Goal: Task Accomplishment & Management: Manage account settings

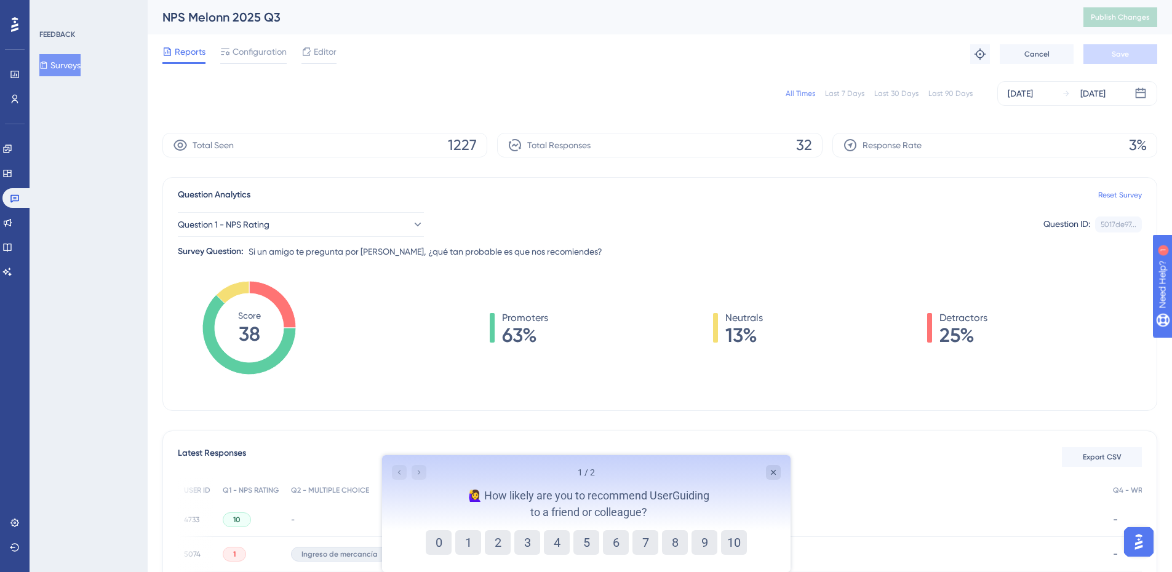
scroll to position [0, 162]
click at [20, 74] on link at bounding box center [15, 75] width 10 height 20
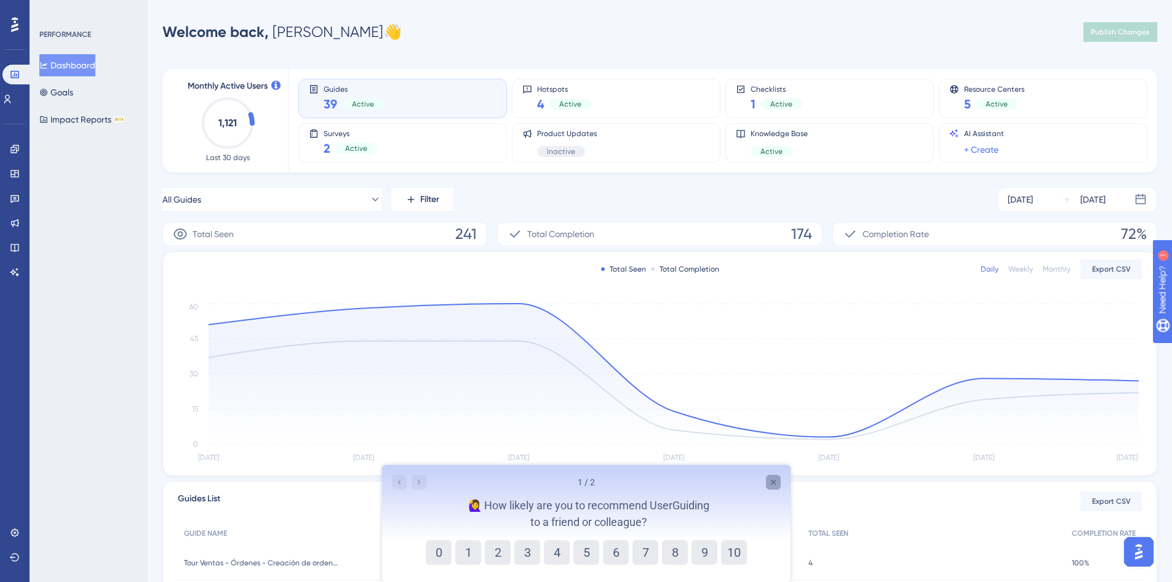
click at [769, 478] on icon "Close survey" at bounding box center [773, 482] width 10 height 10
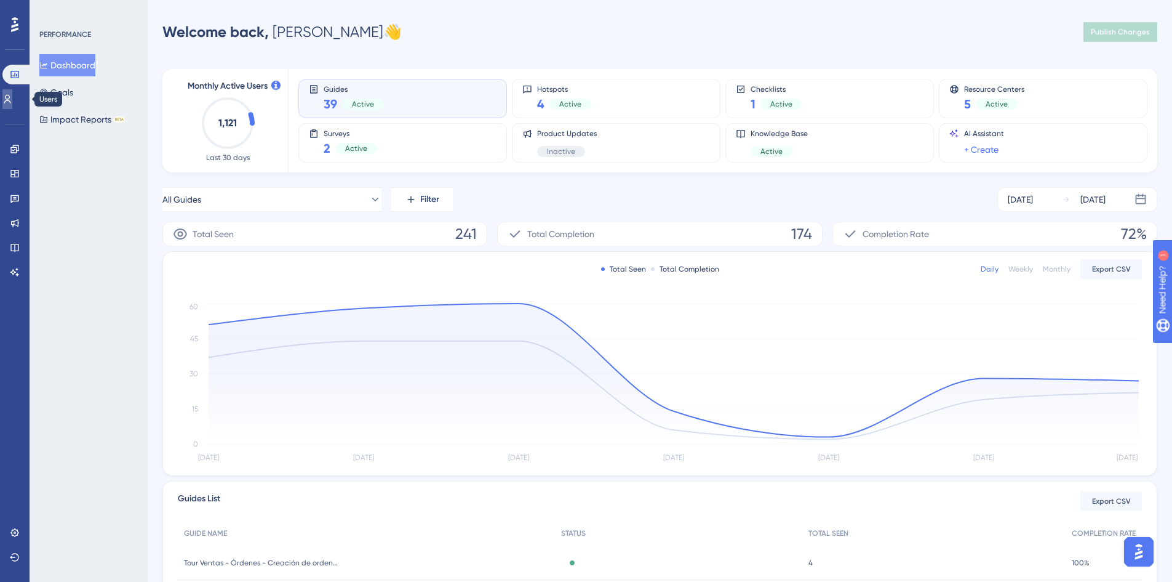
click at [12, 100] on icon at bounding box center [7, 99] width 10 height 10
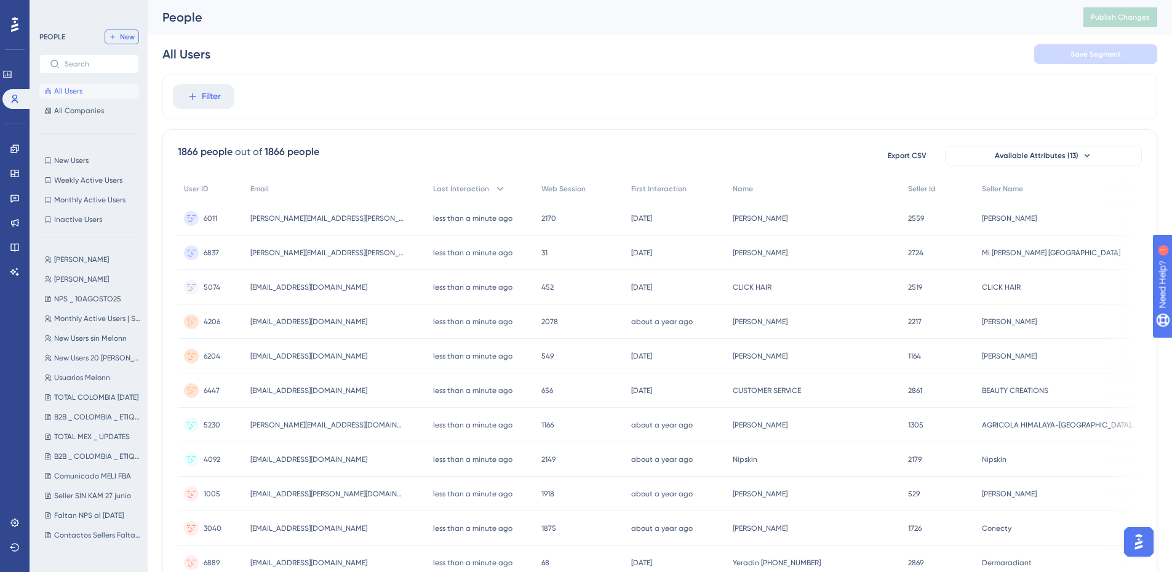
click at [130, 38] on span "New" at bounding box center [127, 37] width 15 height 10
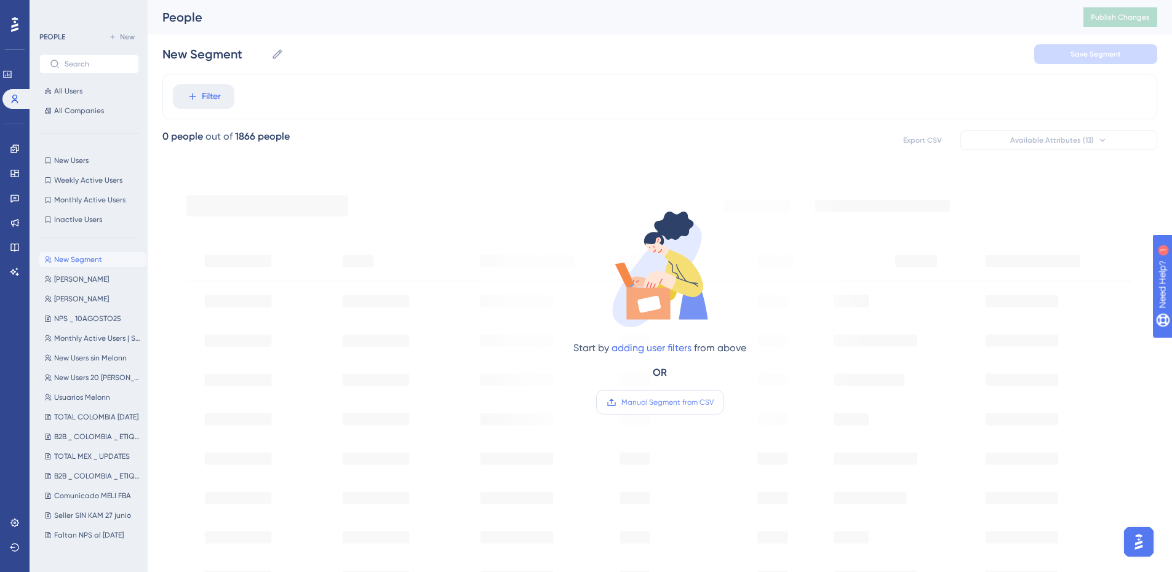
click at [651, 407] on span "Manual Segment from CSV" at bounding box center [668, 403] width 92 height 10
click at [714, 402] on input "Manual Segment from CSV" at bounding box center [714, 402] width 0 height 0
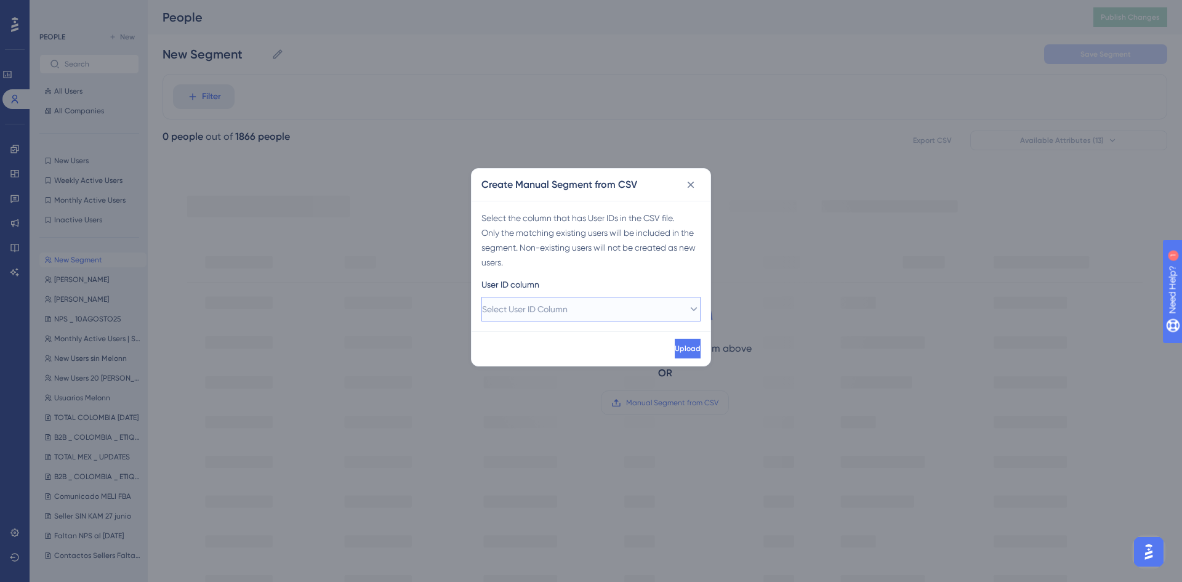
click at [548, 307] on span "Select User ID Column" at bounding box center [525, 309] width 86 height 15
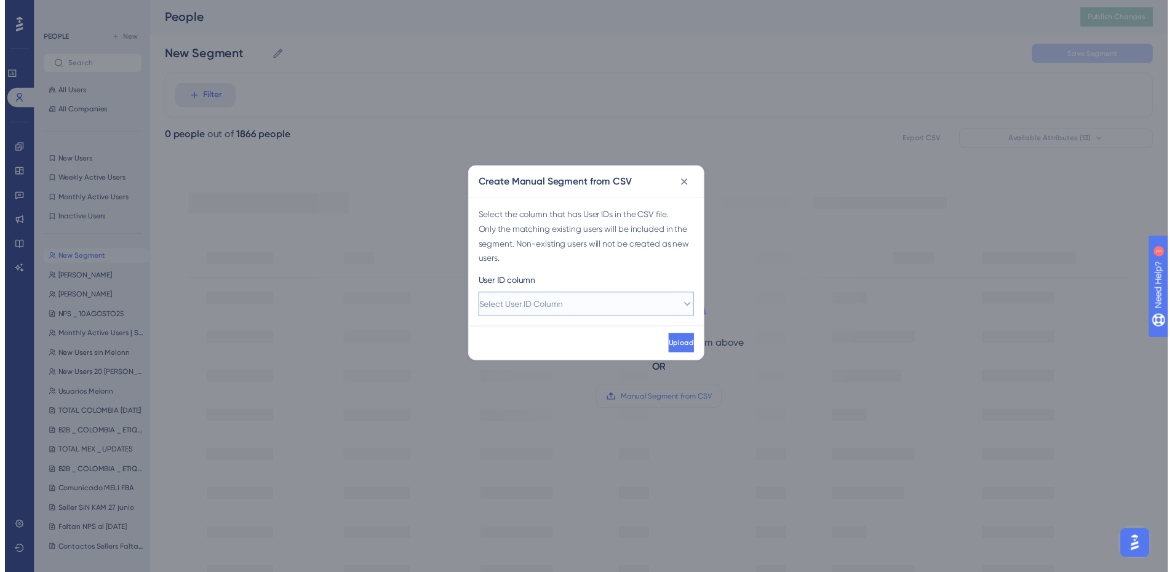
scroll to position [1, 0]
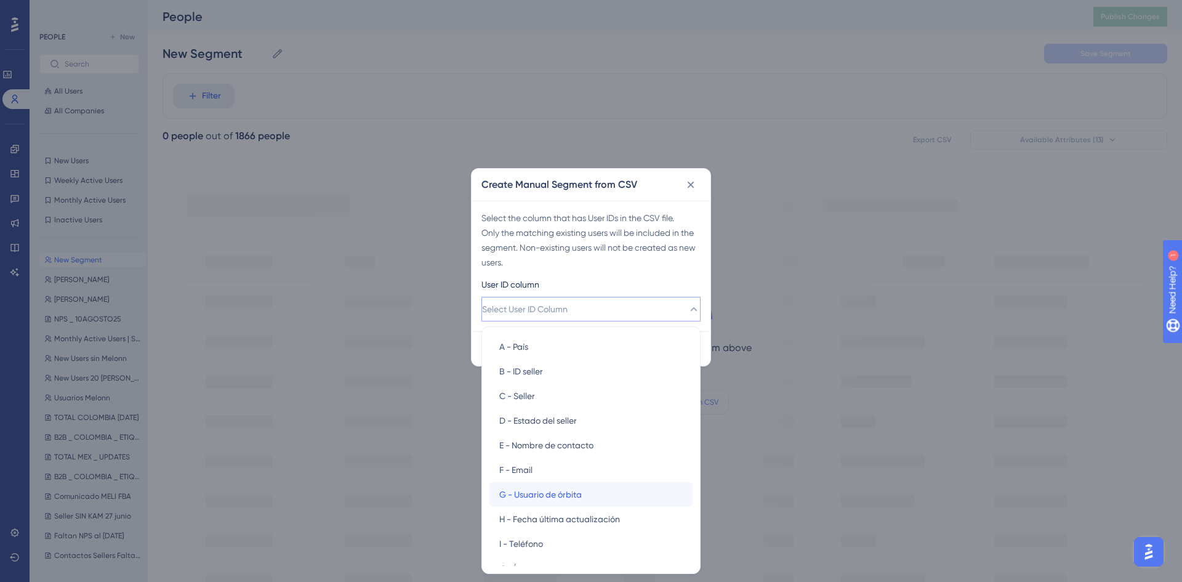
click at [543, 494] on span "G - Usuario de órbita" at bounding box center [540, 494] width 82 height 15
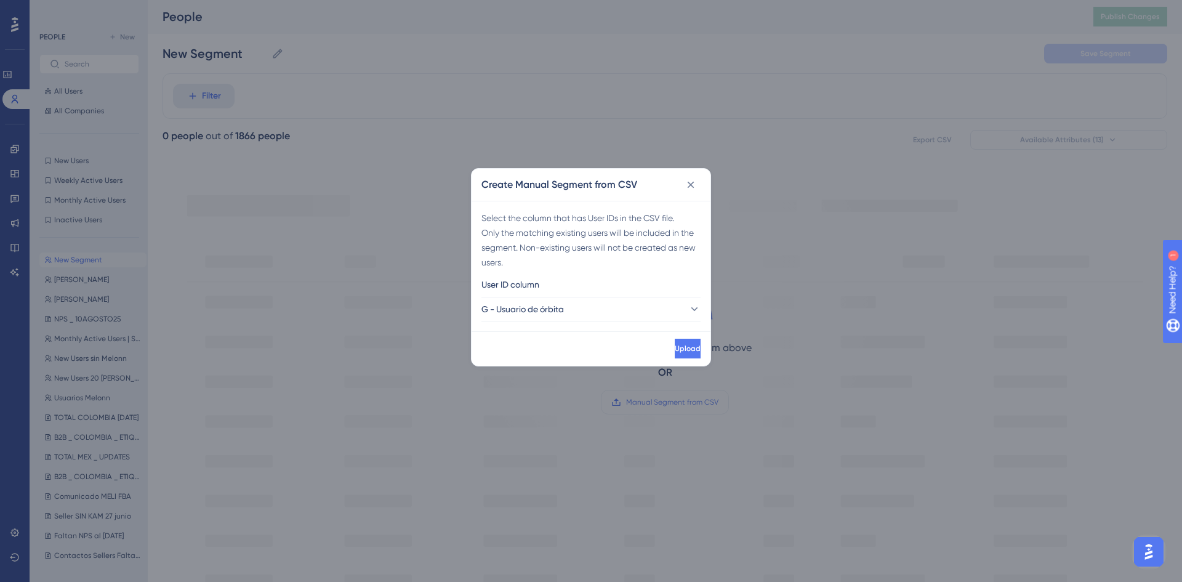
click at [565, 348] on div "Upload" at bounding box center [590, 348] width 239 height 34
click at [675, 346] on button "Upload" at bounding box center [688, 348] width 26 height 20
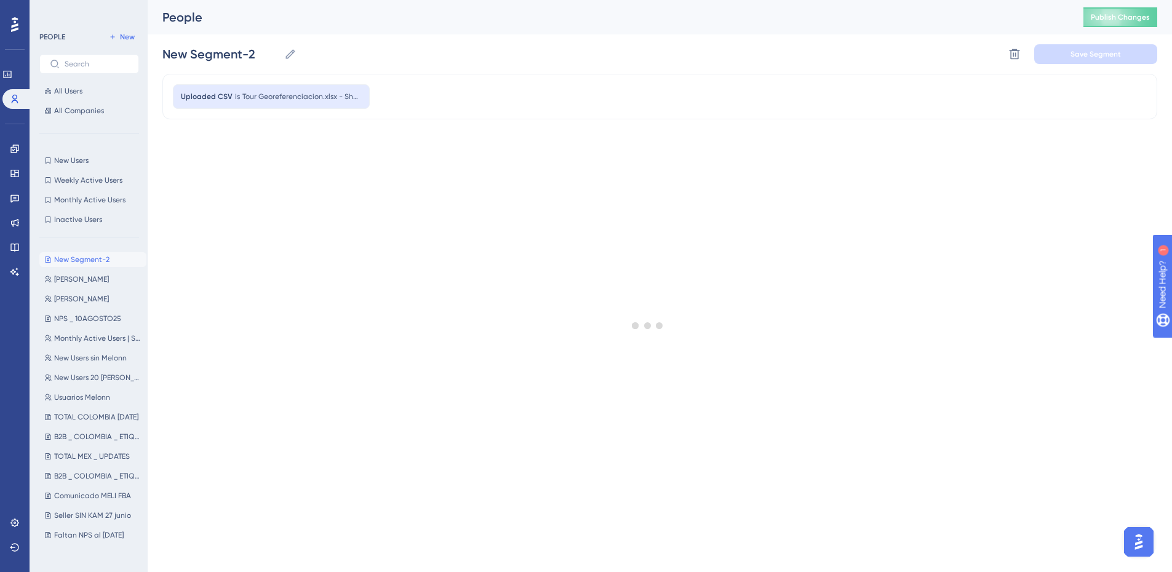
scroll to position [0, 0]
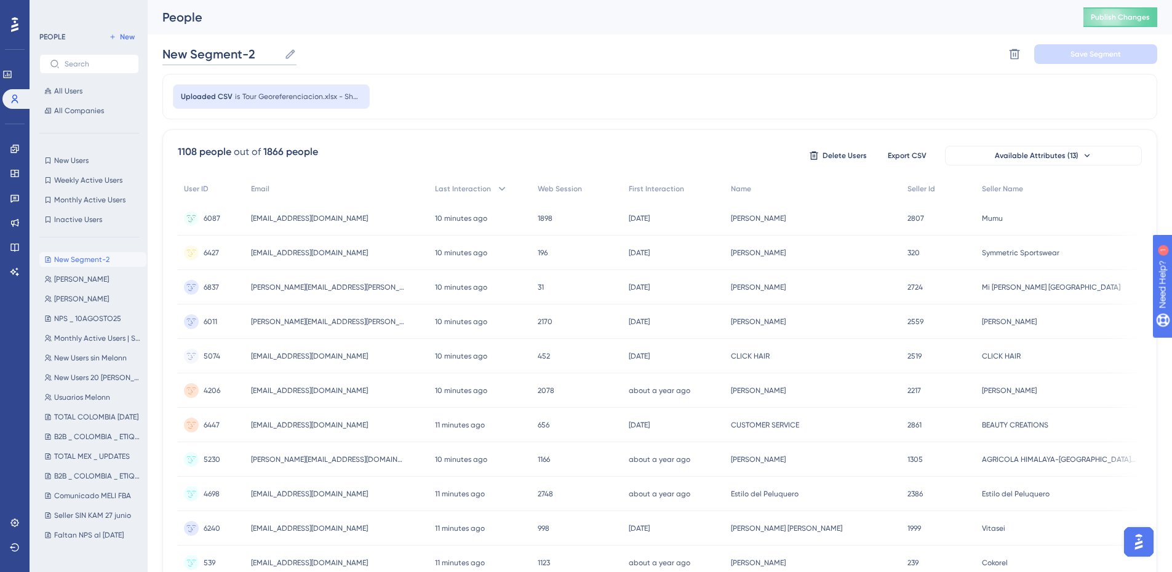
click at [253, 54] on input "New Segment-2" at bounding box center [220, 54] width 117 height 17
drag, startPoint x: 229, startPoint y: 53, endPoint x: 106, endPoint y: 53, distance: 122.5
click at [148, 53] on div "Performance Users Engagement Widgets Feedback Product Updates Knowledge Base AI…" at bounding box center [660, 482] width 1025 height 965
paste input "Tour Georeferenciacion"
type input "Tour Georeferenciacion"
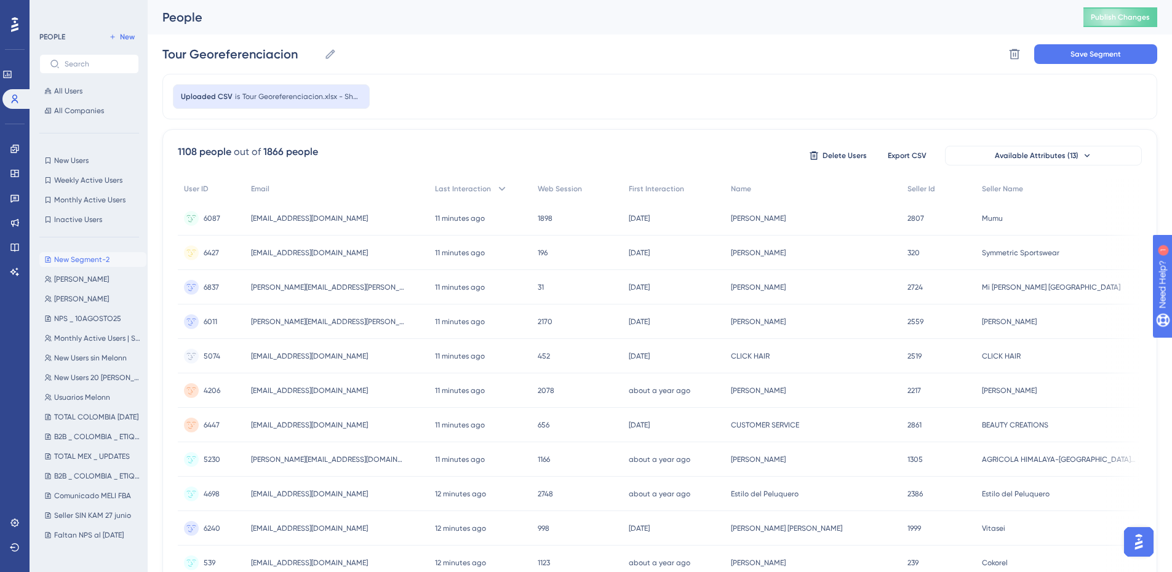
click at [493, 52] on div "Tour Georeferenciacion Tour Georeferenciacion Delete Segment Save Segment" at bounding box center [659, 53] width 995 height 39
click at [1091, 51] on span "Save Segment" at bounding box center [1096, 54] width 50 height 10
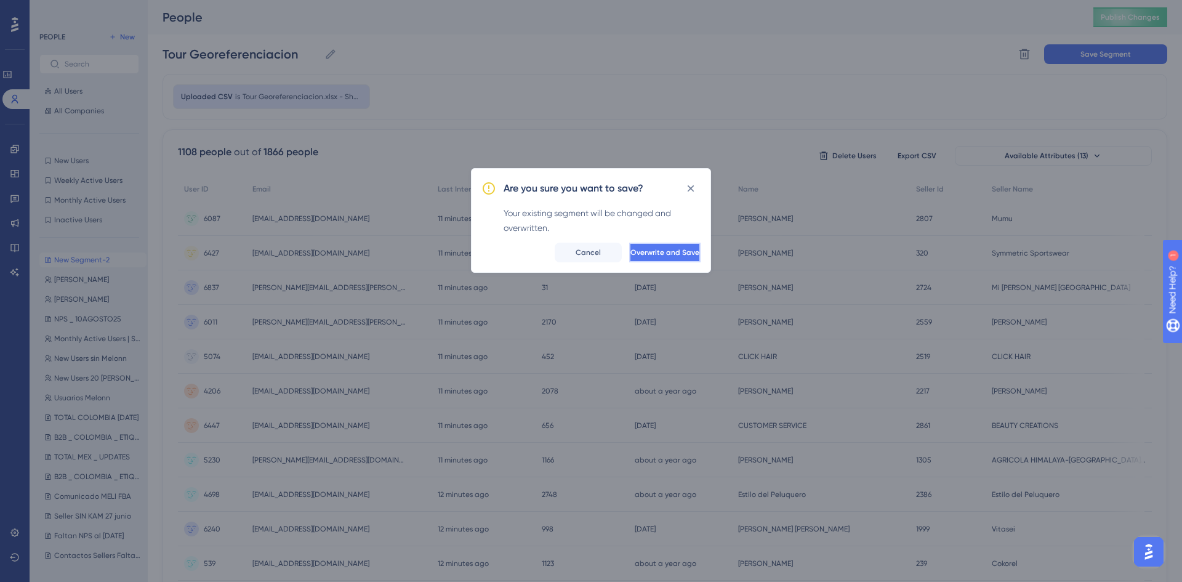
click at [639, 247] on span "Overwrite and Save" at bounding box center [664, 252] width 69 height 10
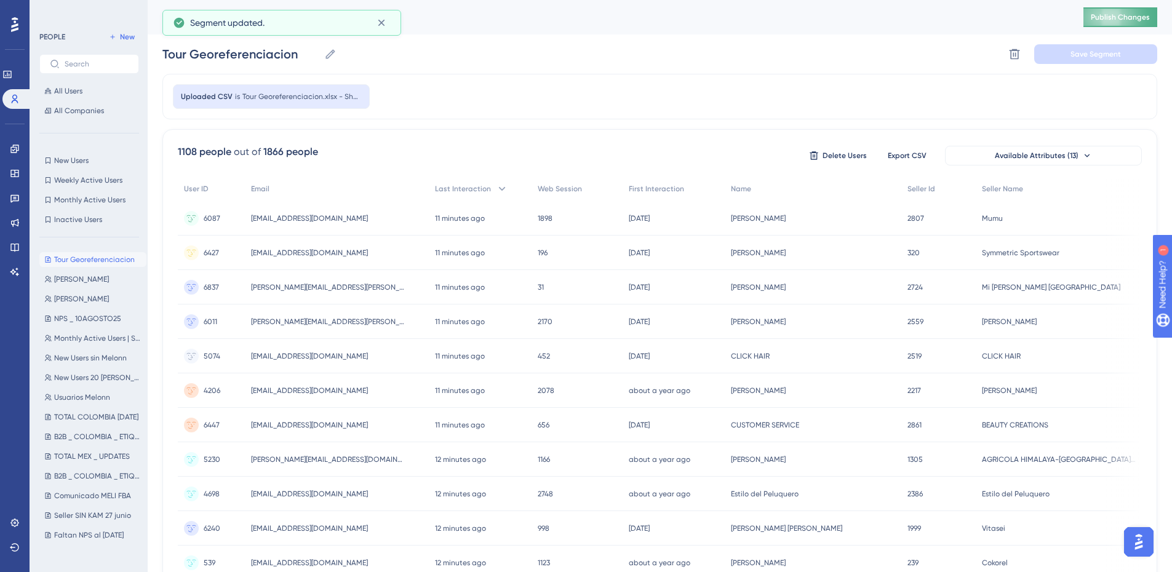
click at [1131, 16] on button "Publish Changes" at bounding box center [1121, 17] width 74 height 20
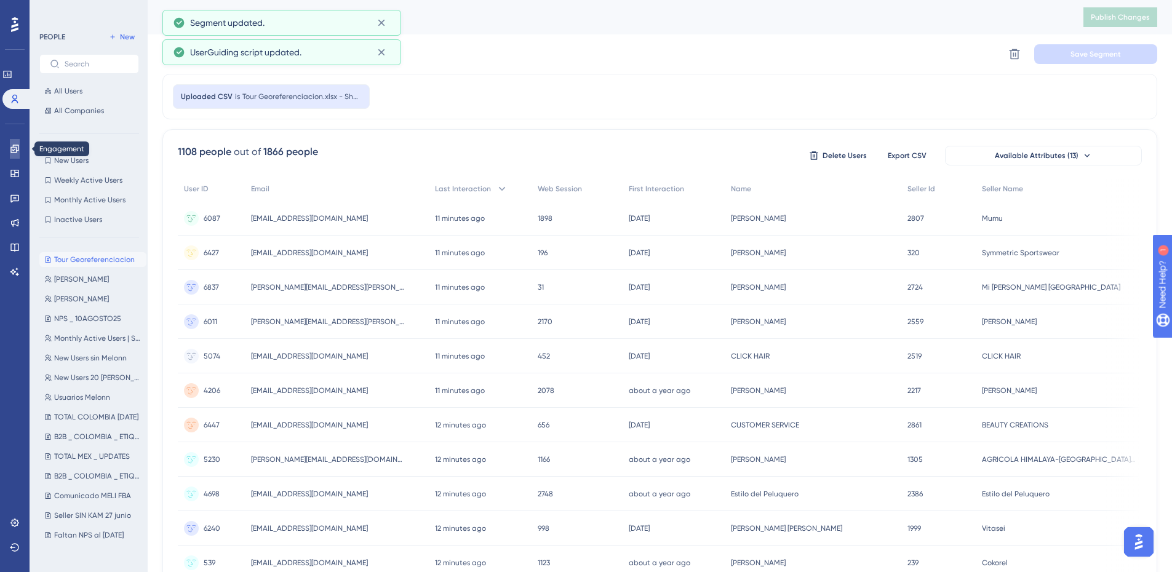
click at [11, 153] on icon at bounding box center [15, 149] width 10 height 10
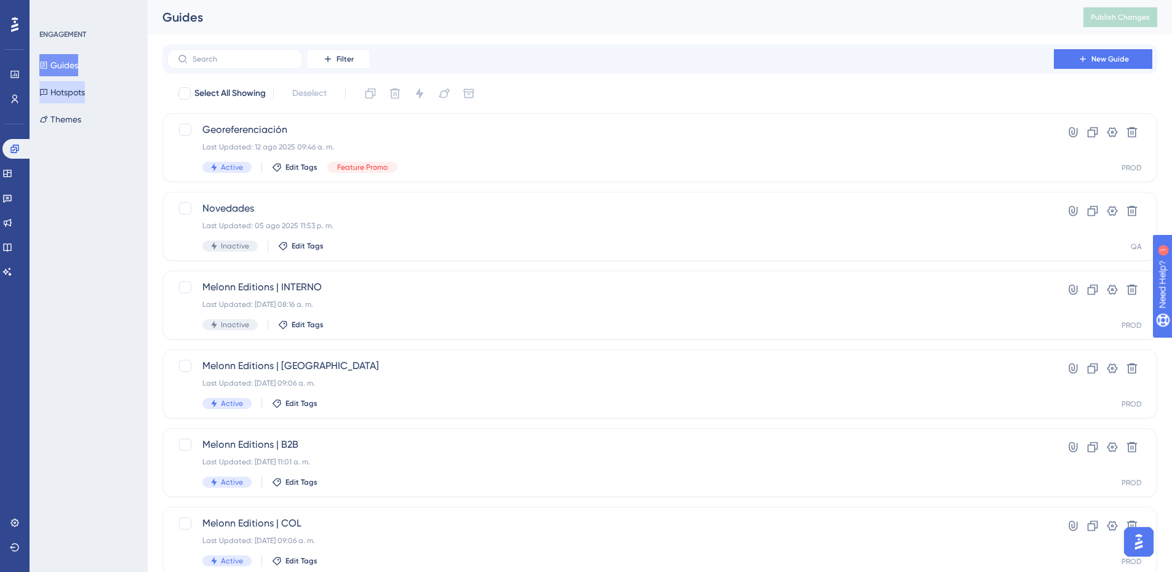
drag, startPoint x: 81, startPoint y: 98, endPoint x: 56, endPoint y: 89, distance: 26.3
click at [56, 89] on button "Hotspots" at bounding box center [62, 92] width 46 height 22
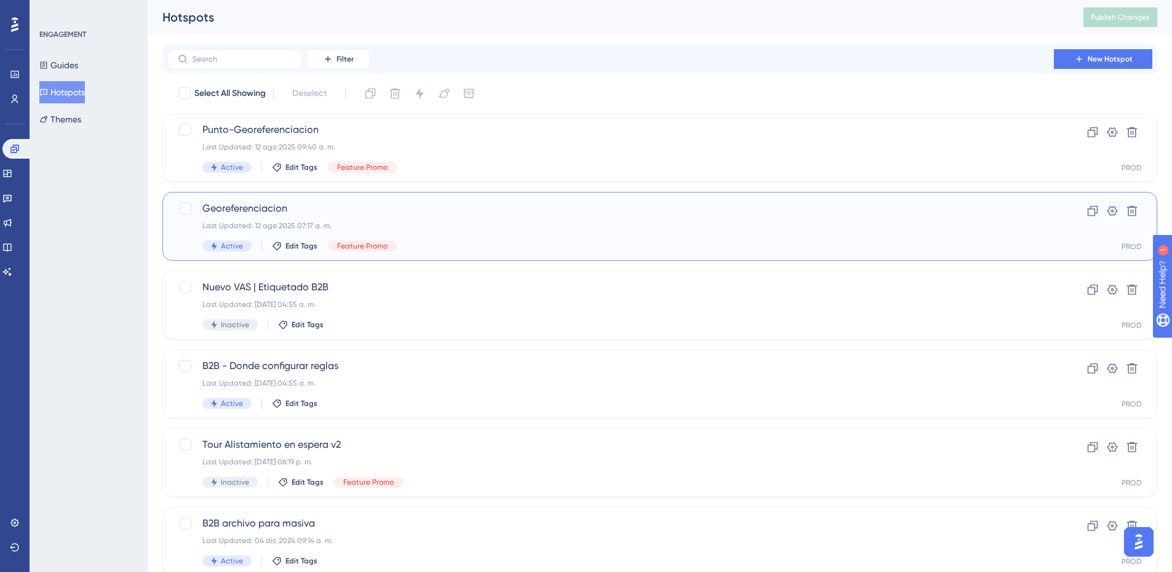
click at [333, 213] on span "Georeferenciacion" at bounding box center [610, 208] width 817 height 15
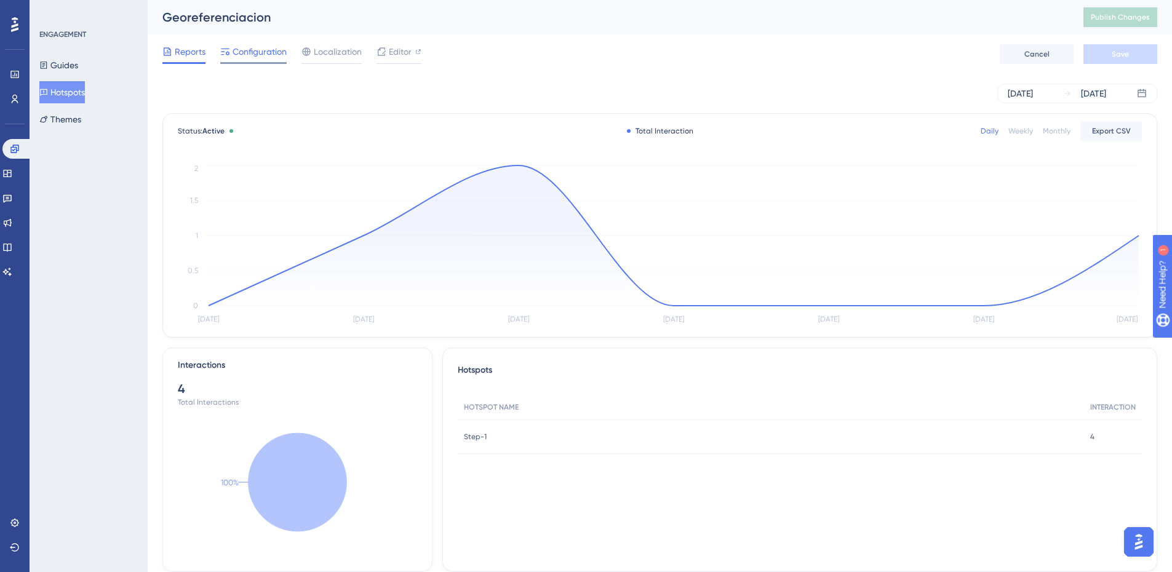
click at [251, 57] on span "Configuration" at bounding box center [260, 51] width 54 height 15
click at [239, 55] on span "Configuration" at bounding box center [260, 51] width 54 height 15
click at [243, 50] on span "Configuration" at bounding box center [260, 51] width 54 height 15
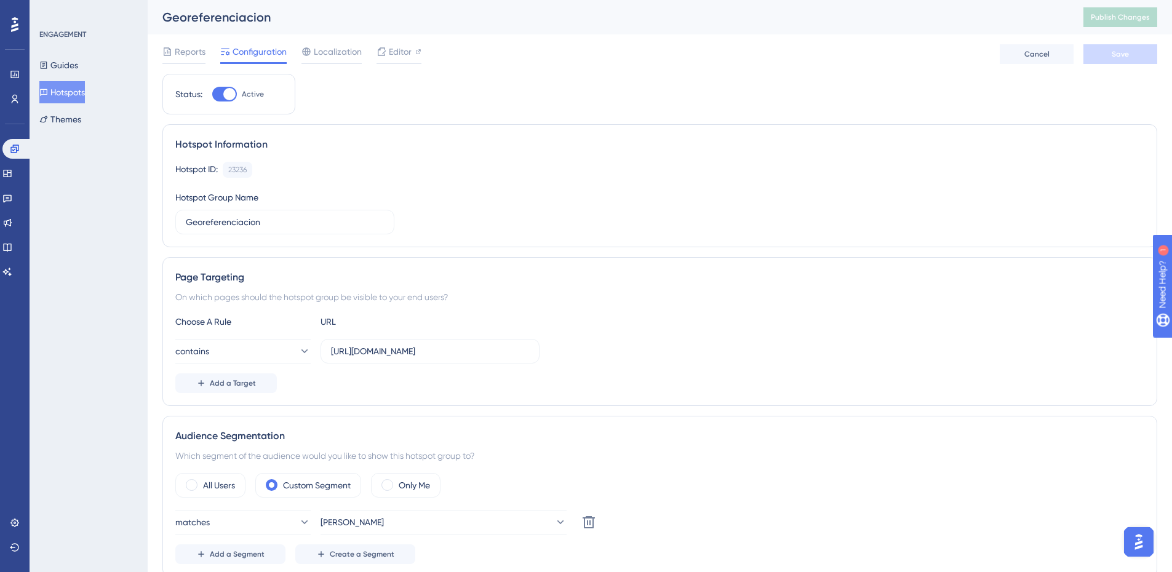
click at [66, 90] on button "Hotspots" at bounding box center [62, 92] width 46 height 22
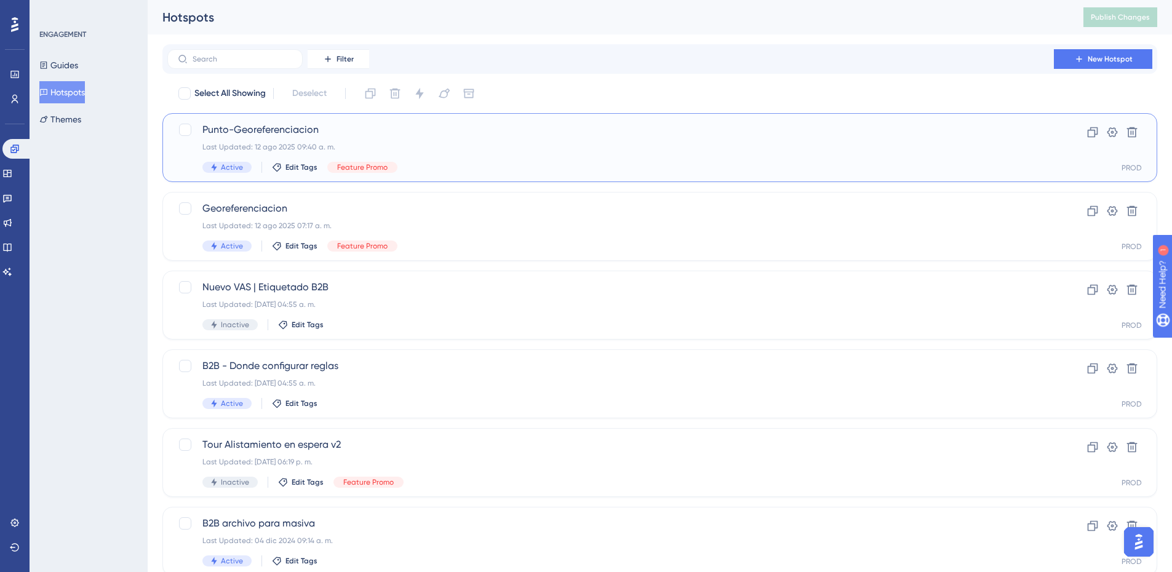
click at [378, 129] on span "Punto-Georeferenciacion" at bounding box center [610, 129] width 817 height 15
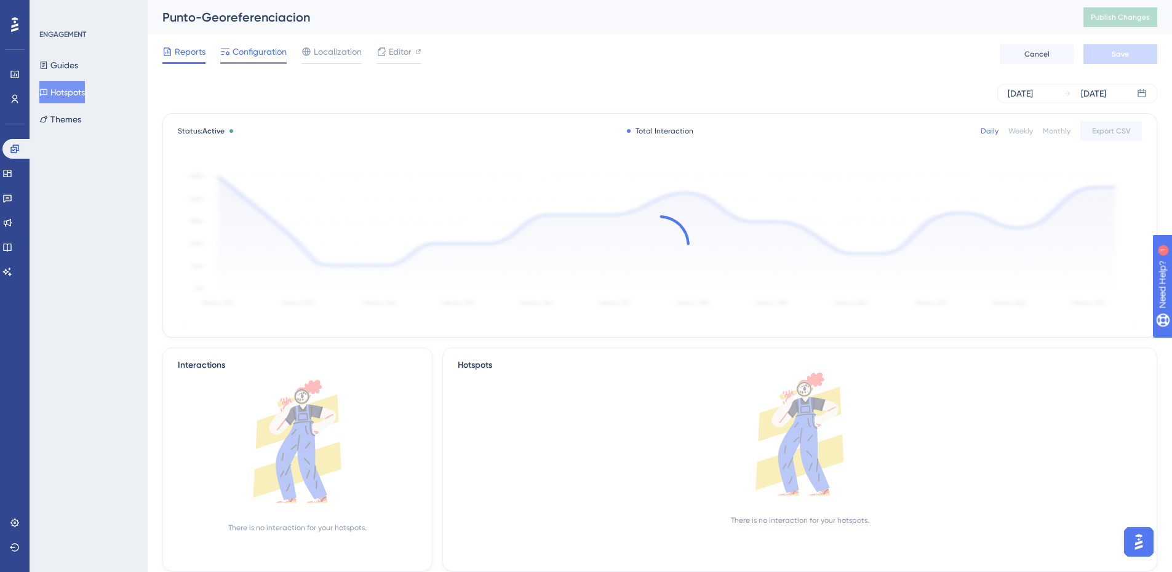
click at [260, 50] on span "Configuration" at bounding box center [260, 51] width 54 height 15
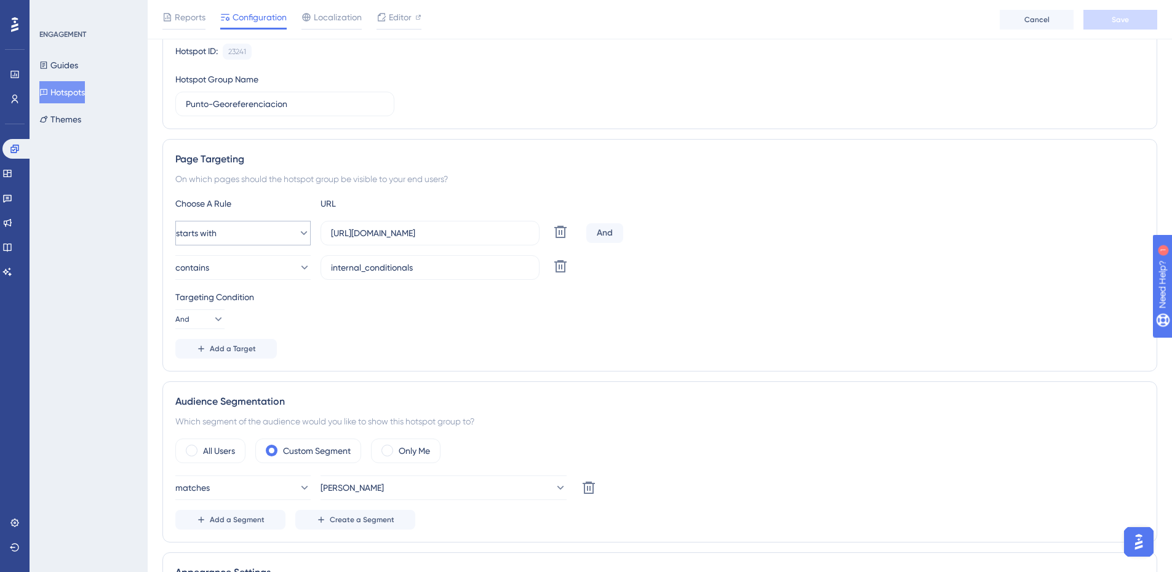
scroll to position [308, 0]
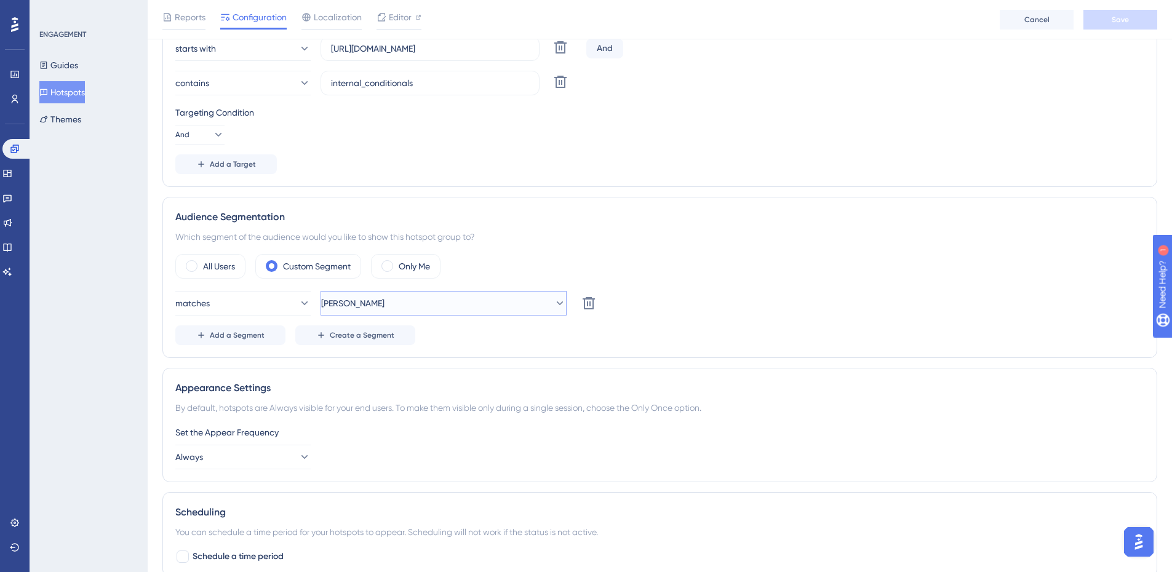
click at [438, 302] on button "Alex" at bounding box center [444, 303] width 246 height 25
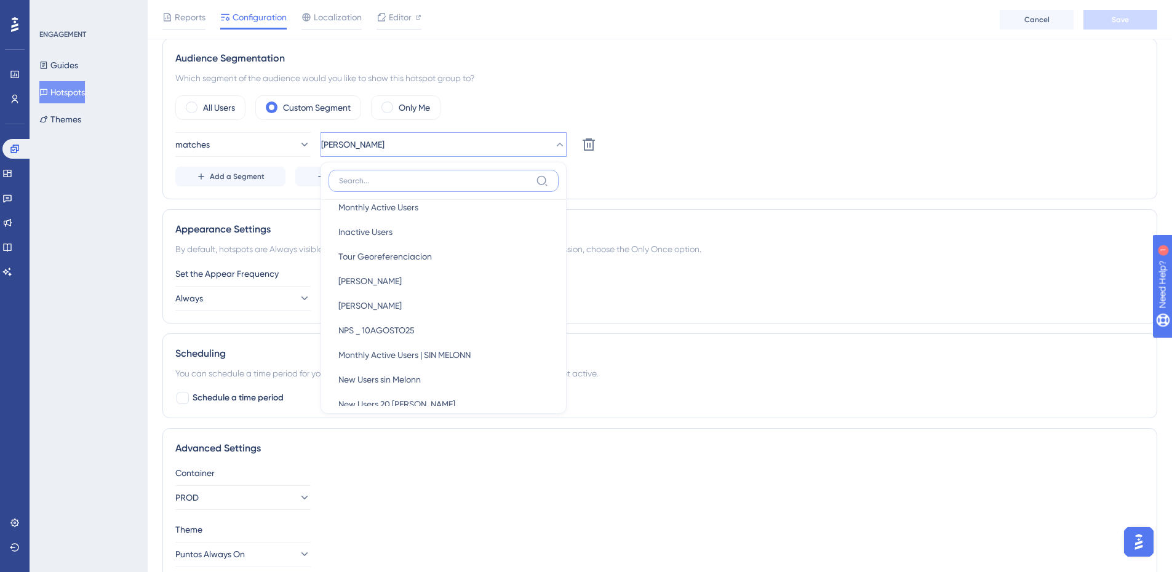
scroll to position [0, 0]
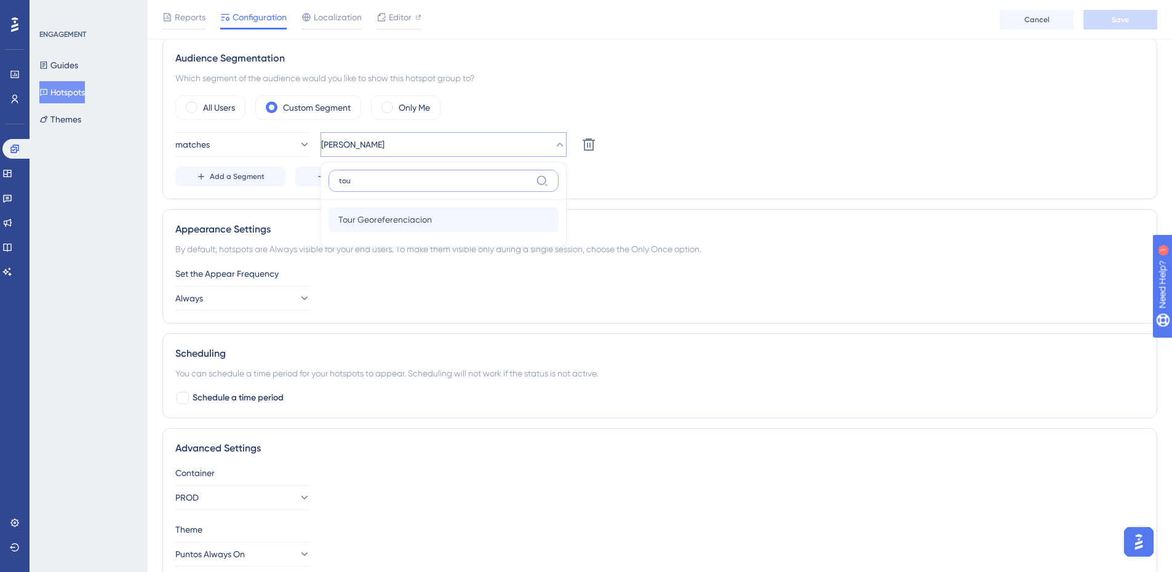
type input "tou"
click at [404, 215] on span "Tour Georeferenciacion" at bounding box center [385, 219] width 94 height 15
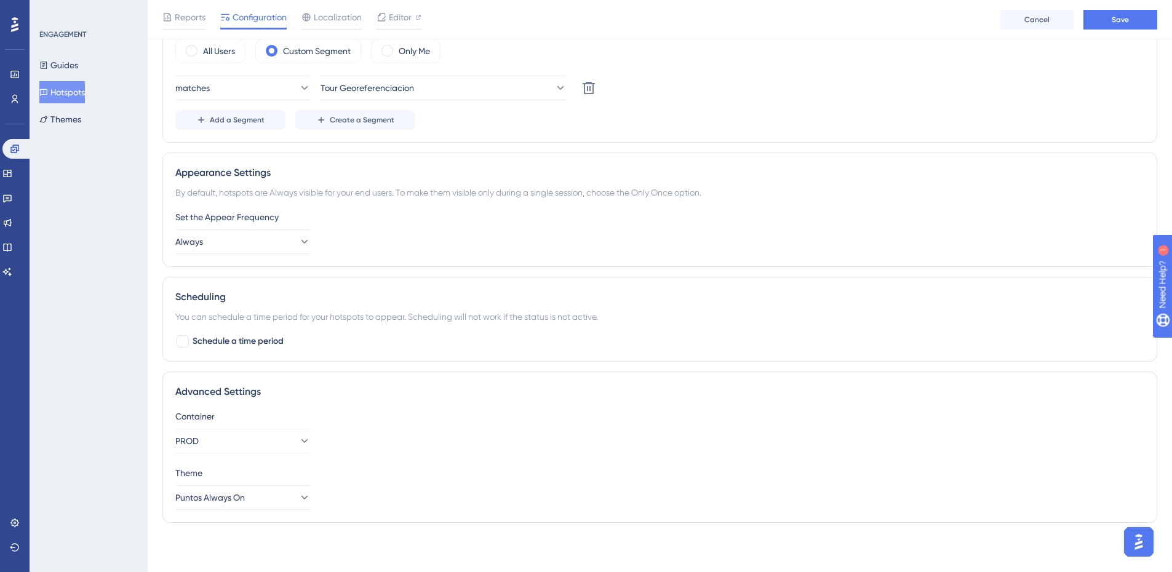
scroll to position [338, 0]
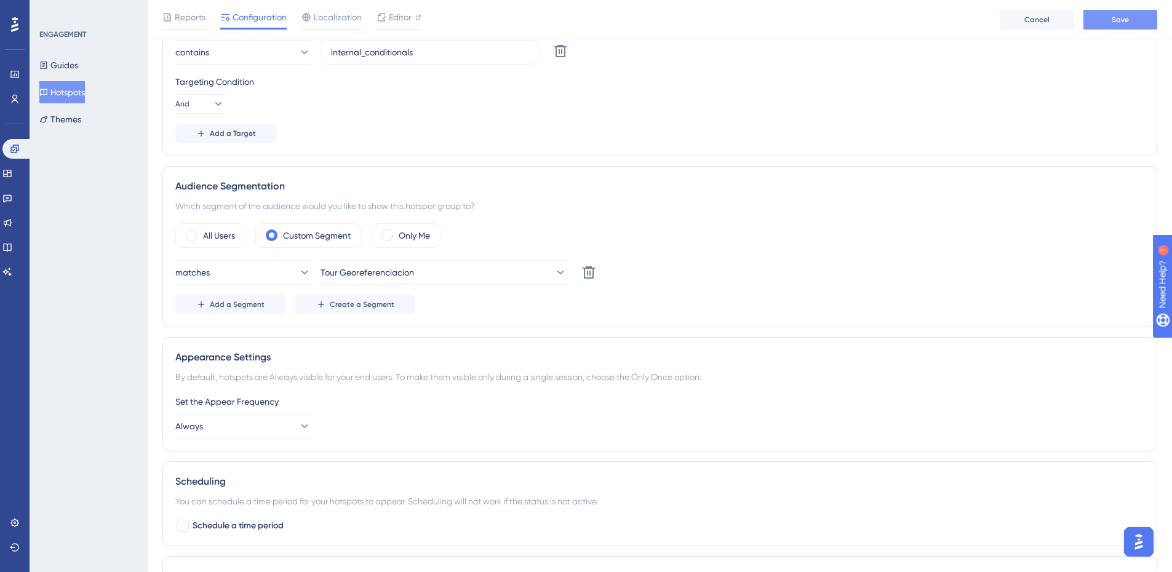
click at [1121, 20] on span "Save" at bounding box center [1120, 20] width 17 height 10
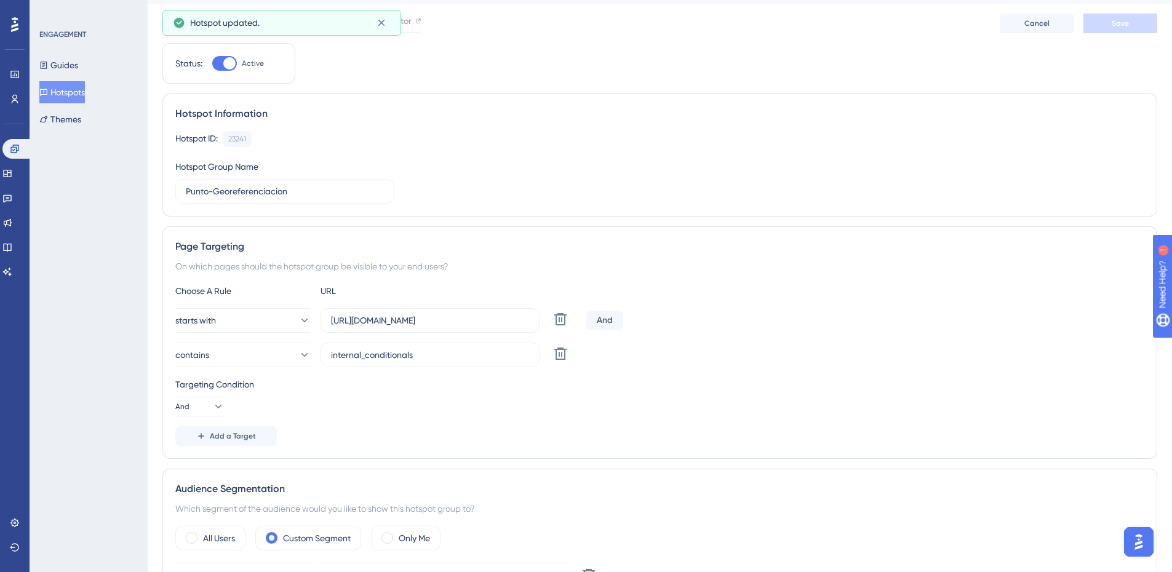
scroll to position [0, 0]
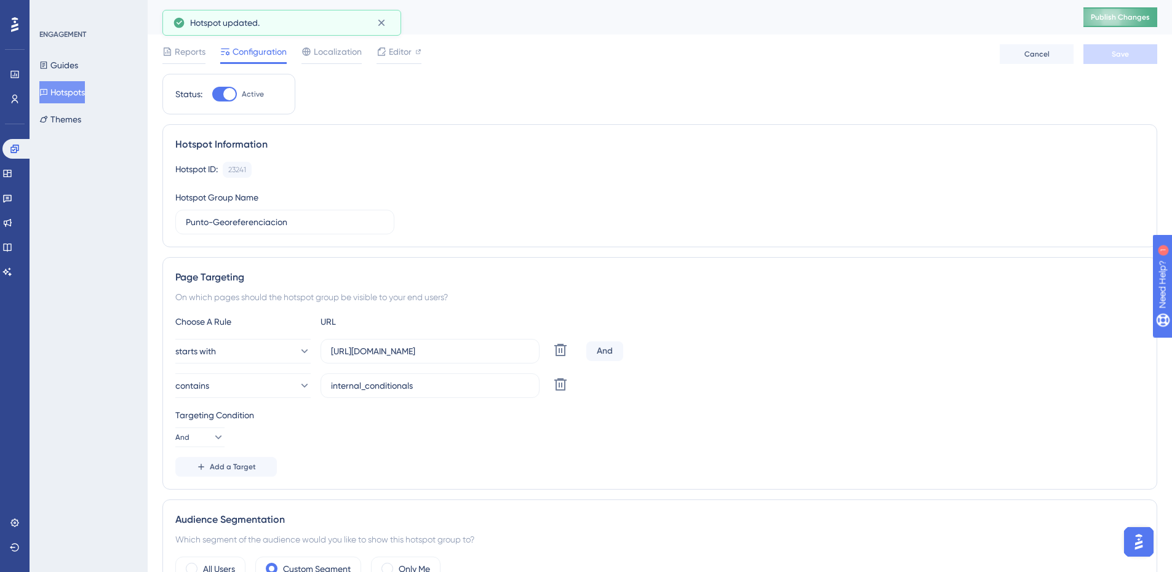
click at [1112, 15] on span "Publish Changes" at bounding box center [1120, 17] width 59 height 10
click at [409, 59] on div "Editor" at bounding box center [399, 54] width 45 height 20
click at [66, 92] on button "Hotspots" at bounding box center [62, 92] width 46 height 22
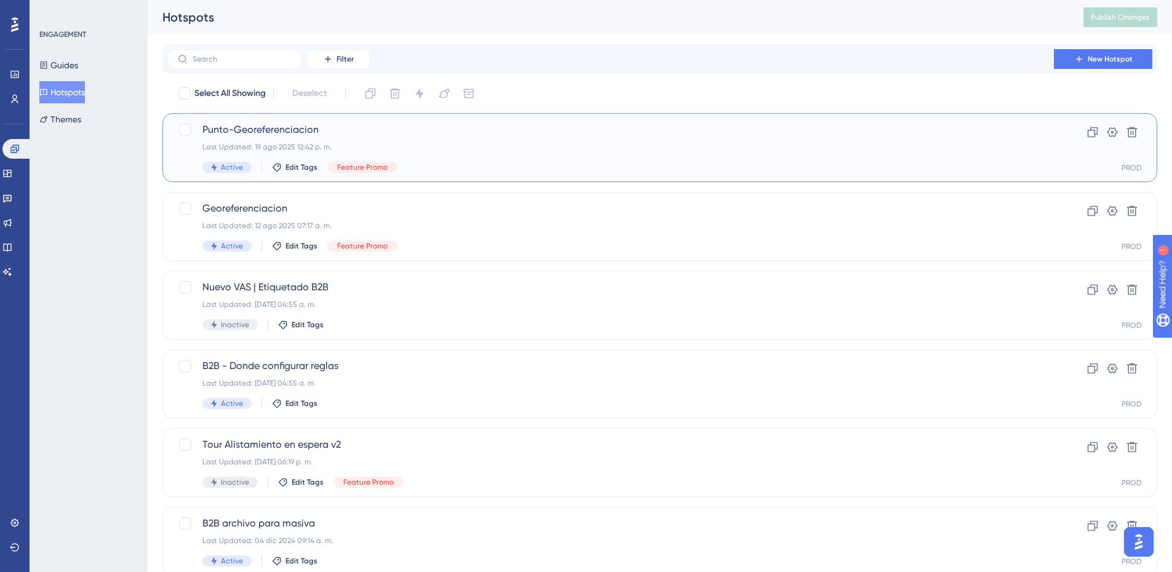
click at [433, 138] on div "Punto-Georeferenciacion Last Updated: 19 ago 2025 12:42 p. m. Active Edit Tags …" at bounding box center [610, 147] width 817 height 50
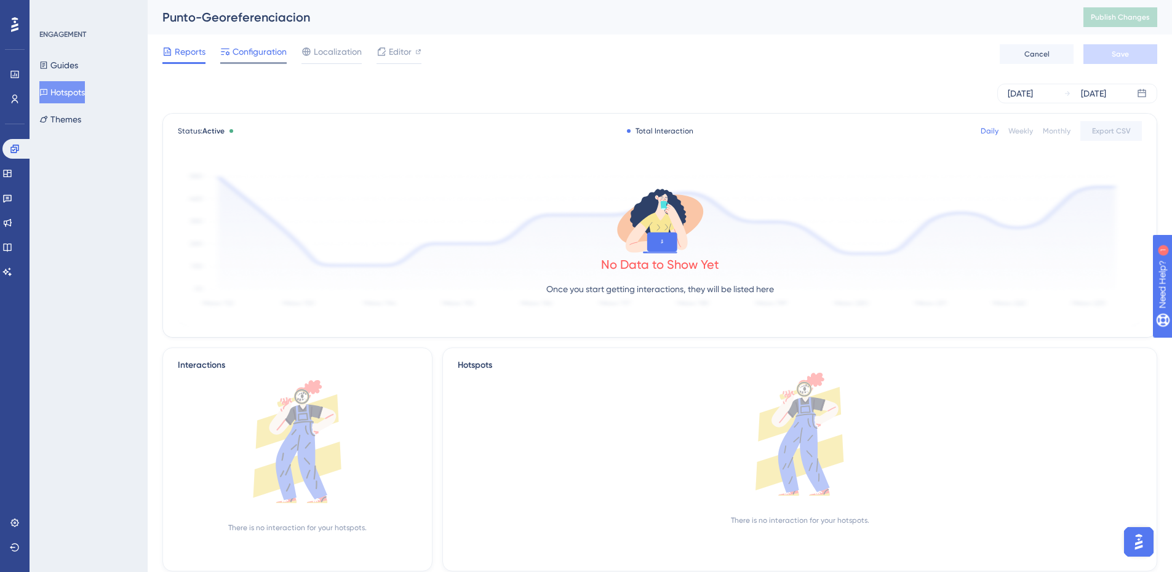
click at [226, 52] on icon at bounding box center [225, 52] width 10 height 10
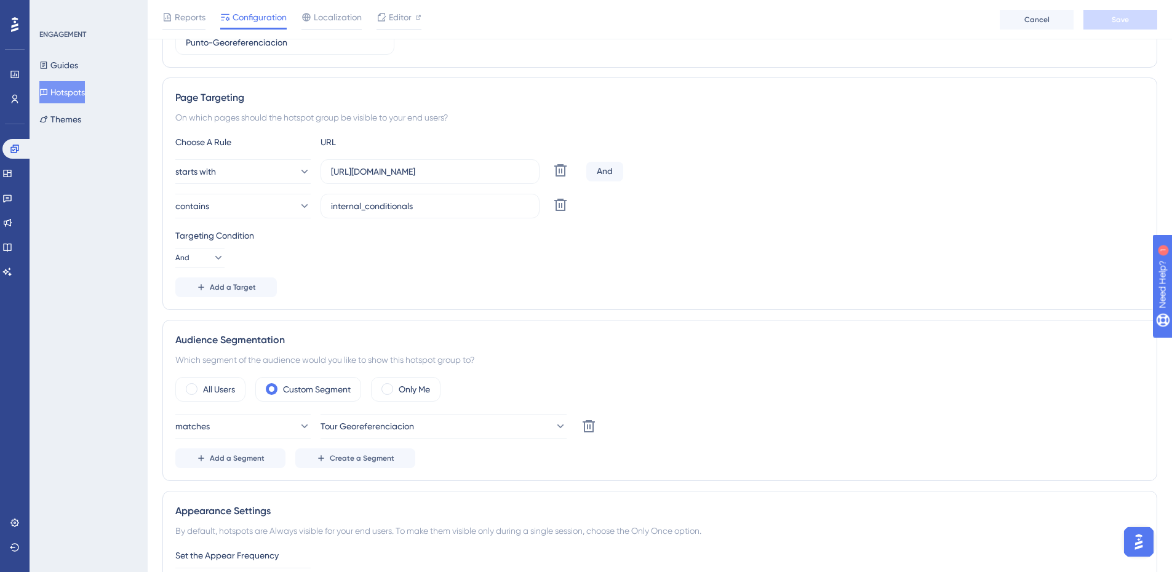
scroll to position [246, 0]
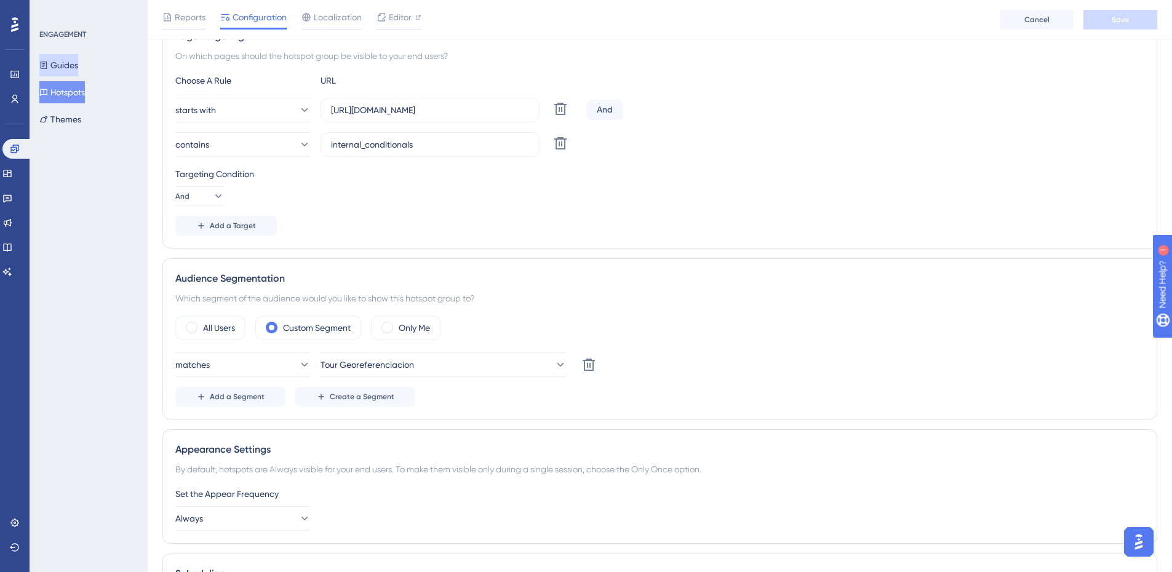
click at [71, 63] on button "Guides" at bounding box center [58, 65] width 39 height 22
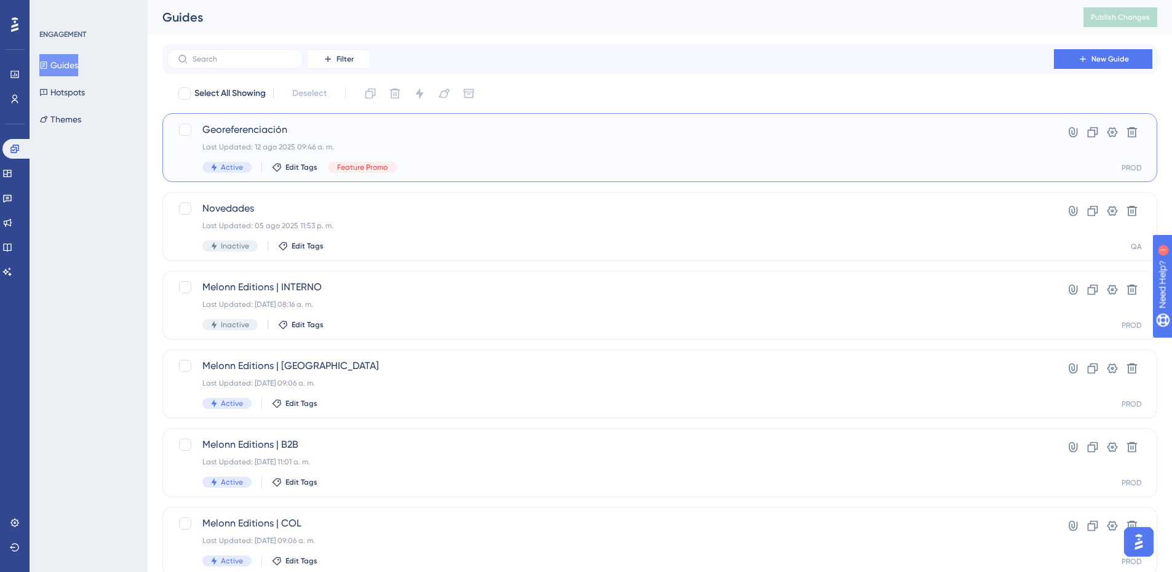
click at [389, 135] on span "Georeferenciación" at bounding box center [610, 129] width 817 height 15
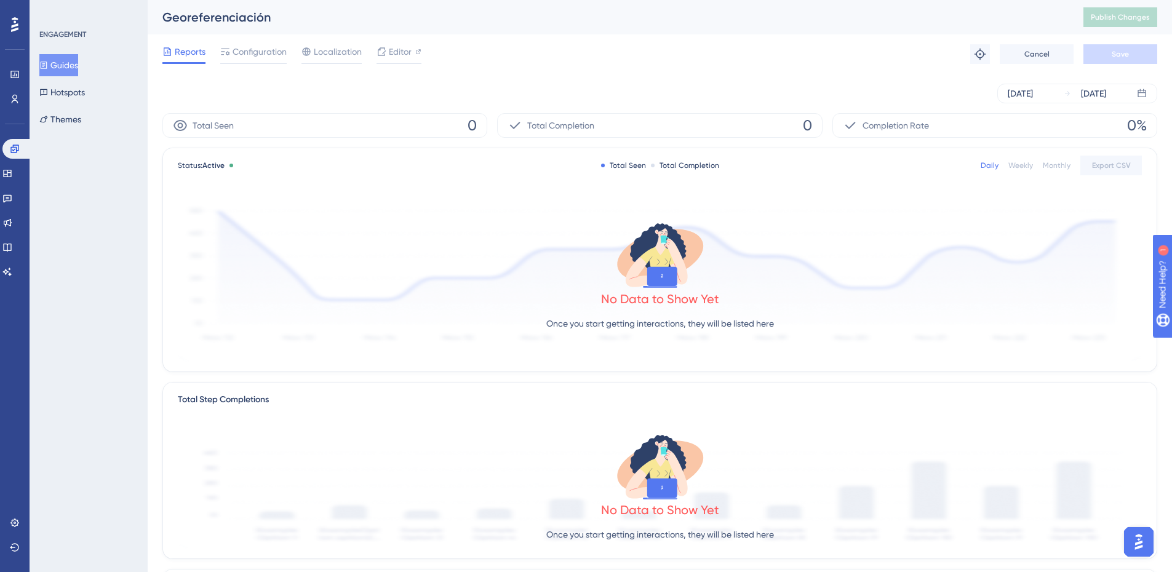
click at [244, 44] on div "Reports Configuration Localization Editor Troubleshoot Cancel Save" at bounding box center [659, 53] width 995 height 39
click at [244, 50] on span "Configuration" at bounding box center [260, 51] width 54 height 15
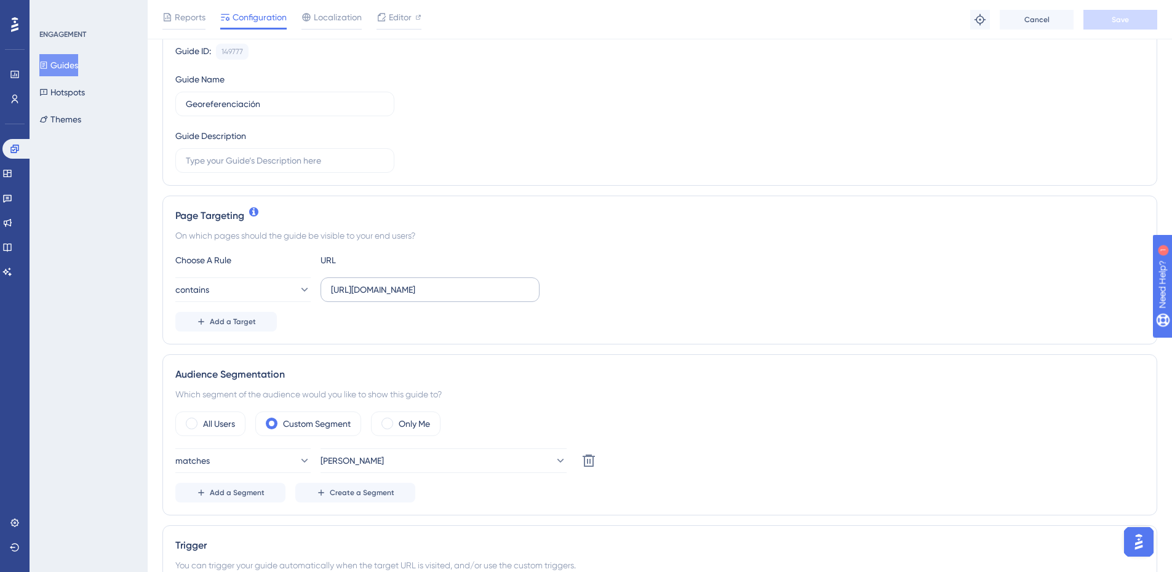
scroll to position [308, 0]
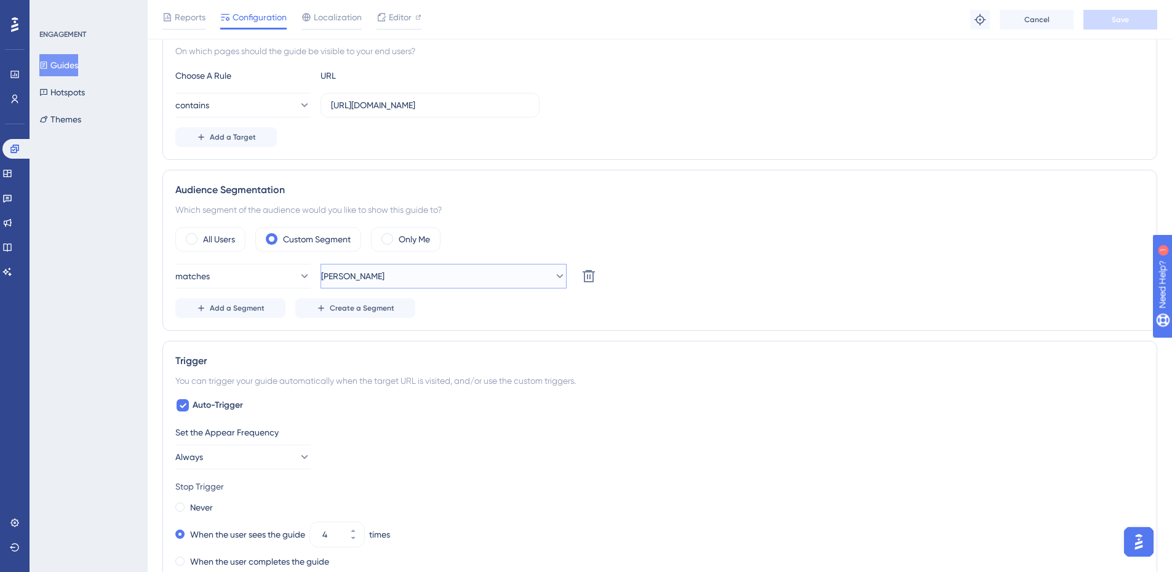
click at [352, 276] on button "Eli" at bounding box center [444, 276] width 246 height 25
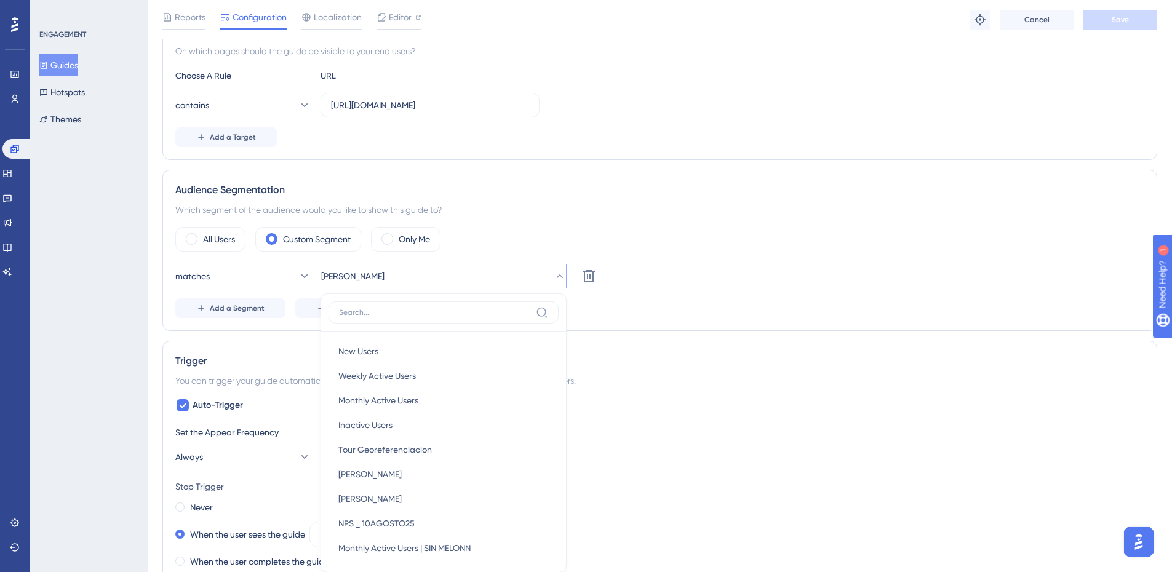
scroll to position [444, 0]
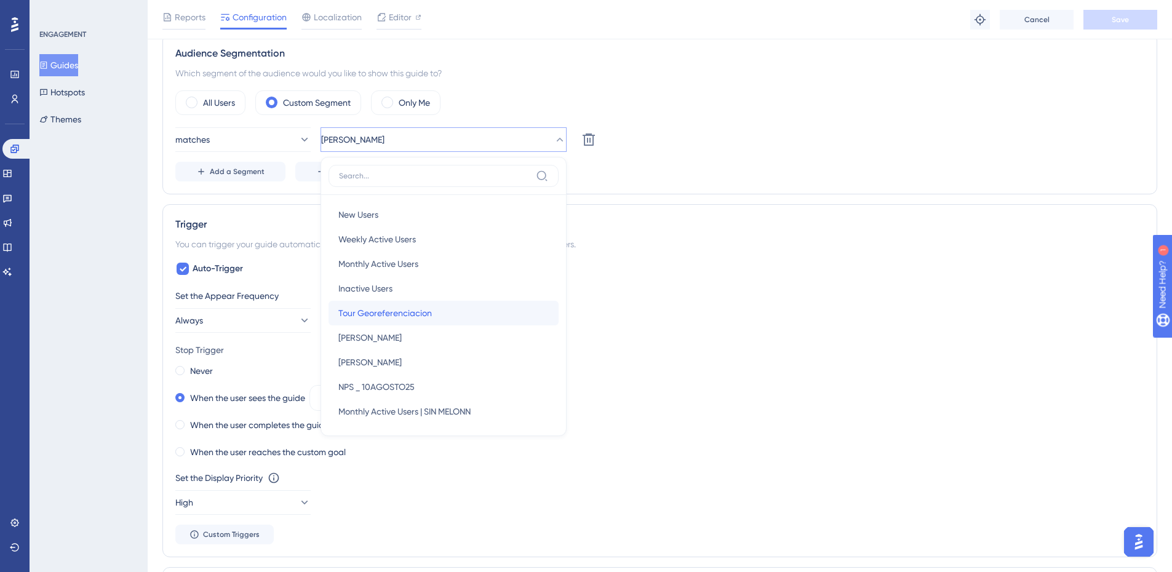
click at [382, 309] on span "Tour Georeferenciacion" at bounding box center [385, 313] width 94 height 15
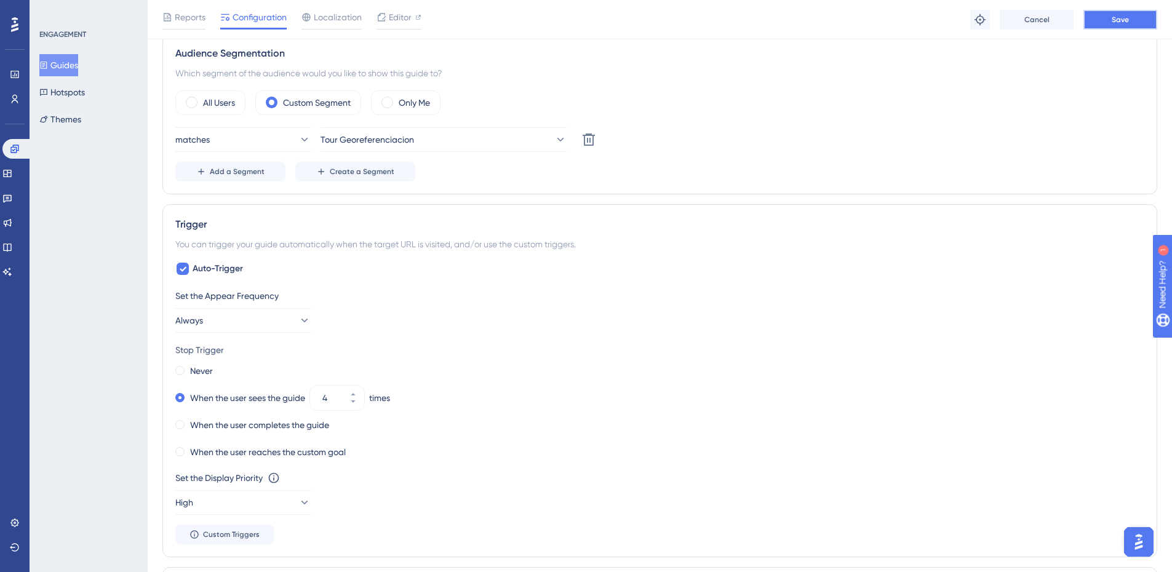
click at [1123, 22] on span "Save" at bounding box center [1120, 20] width 17 height 10
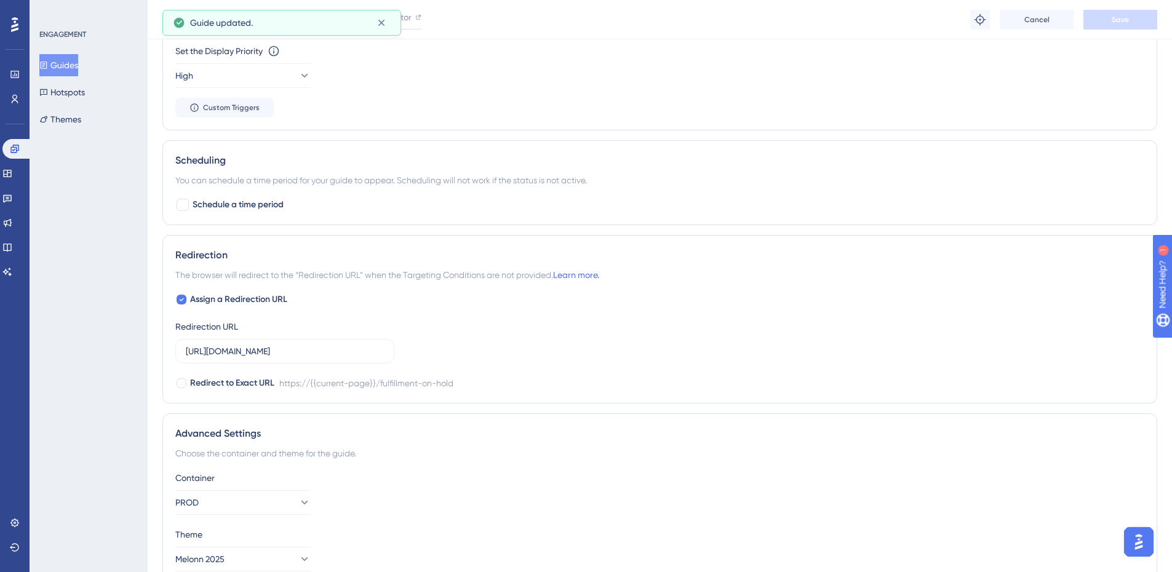
scroll to position [687, 0]
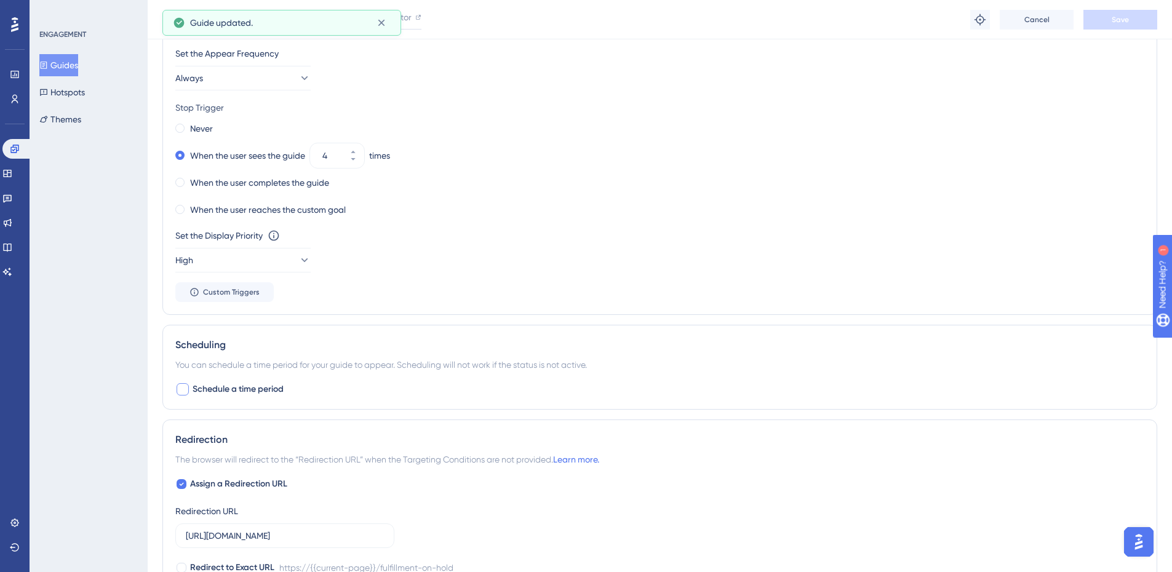
click at [220, 385] on span "Schedule a time period" at bounding box center [238, 389] width 91 height 15
checkbox input "true"
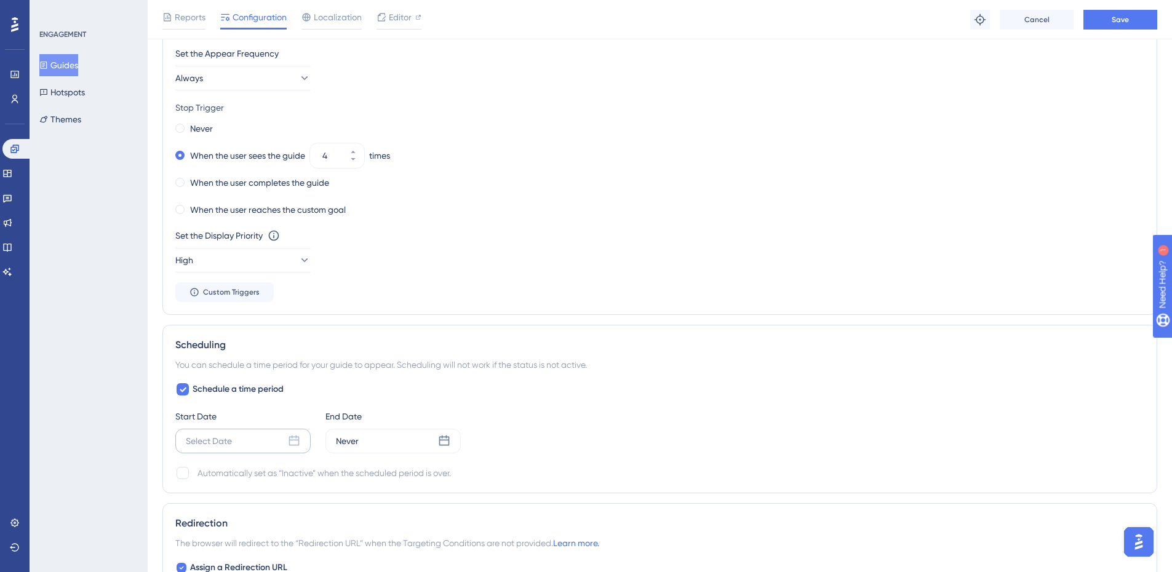
click at [243, 442] on div "Select Date" at bounding box center [242, 441] width 135 height 25
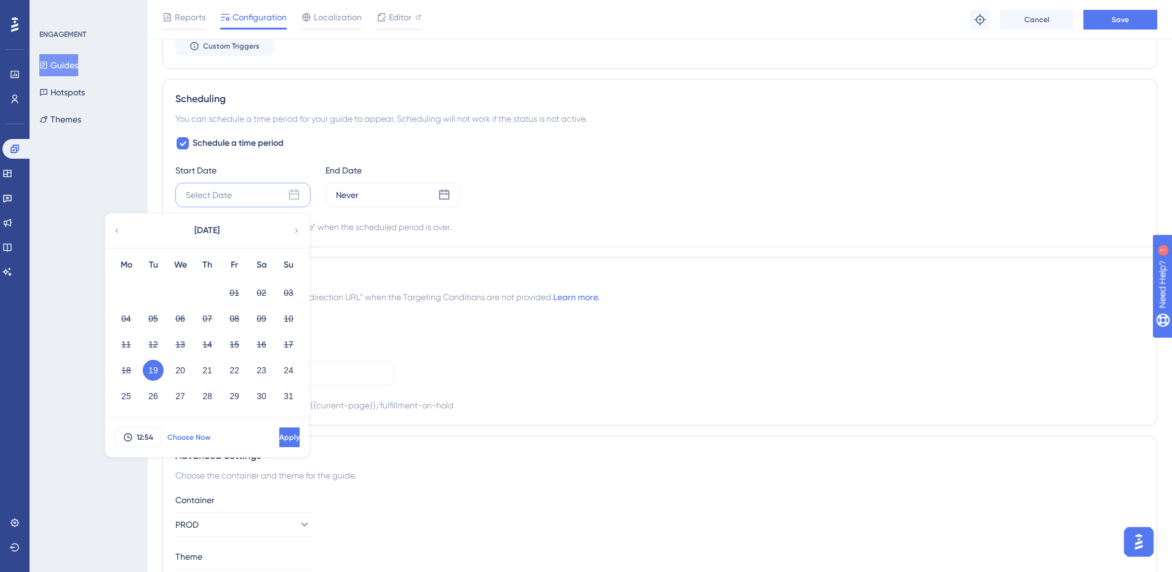
click at [189, 436] on span "Choose Now" at bounding box center [188, 438] width 43 height 10
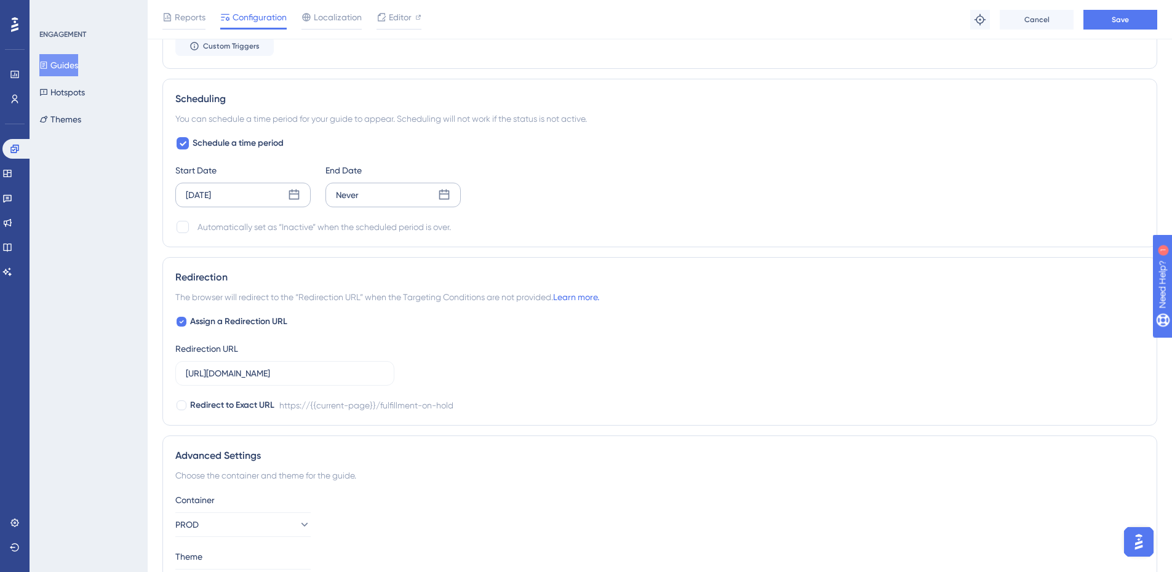
click at [409, 198] on div "Never" at bounding box center [393, 195] width 135 height 25
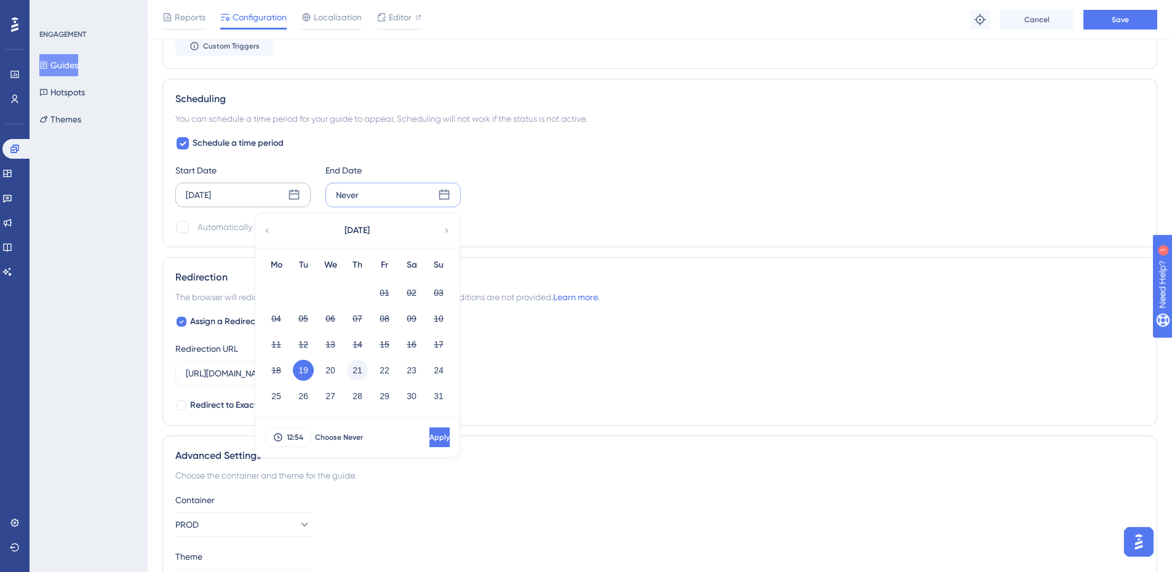
click at [352, 371] on button "21" at bounding box center [357, 370] width 21 height 21
click at [427, 433] on button "Apply" at bounding box center [438, 438] width 23 height 20
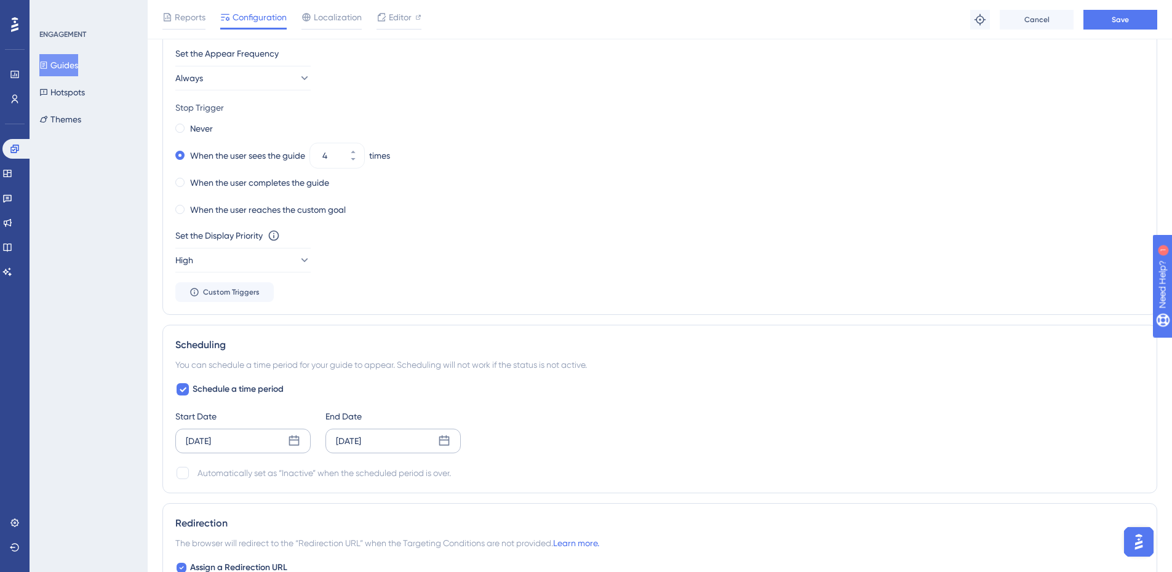
scroll to position [502, 0]
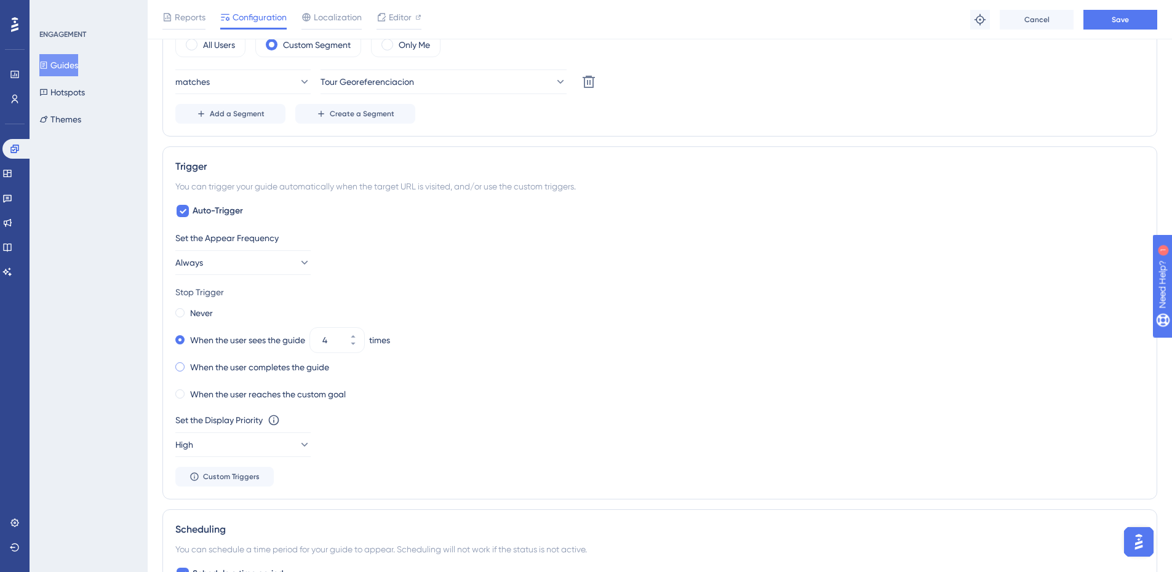
click at [196, 367] on label "When the user completes the guide" at bounding box center [259, 367] width 139 height 15
click at [1119, 21] on span "Save" at bounding box center [1120, 20] width 17 height 10
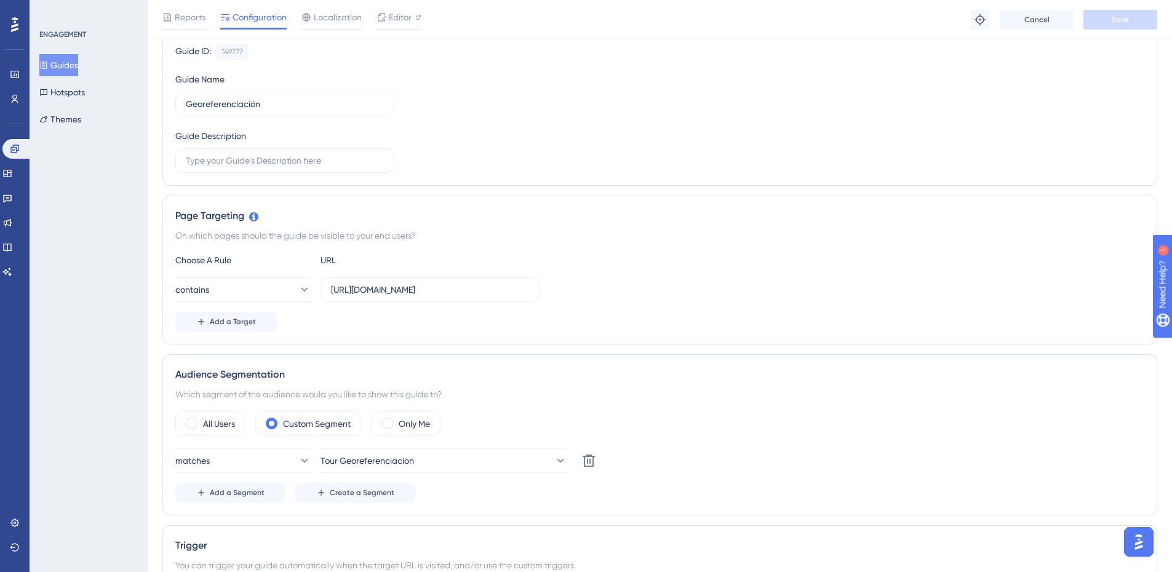
scroll to position [0, 0]
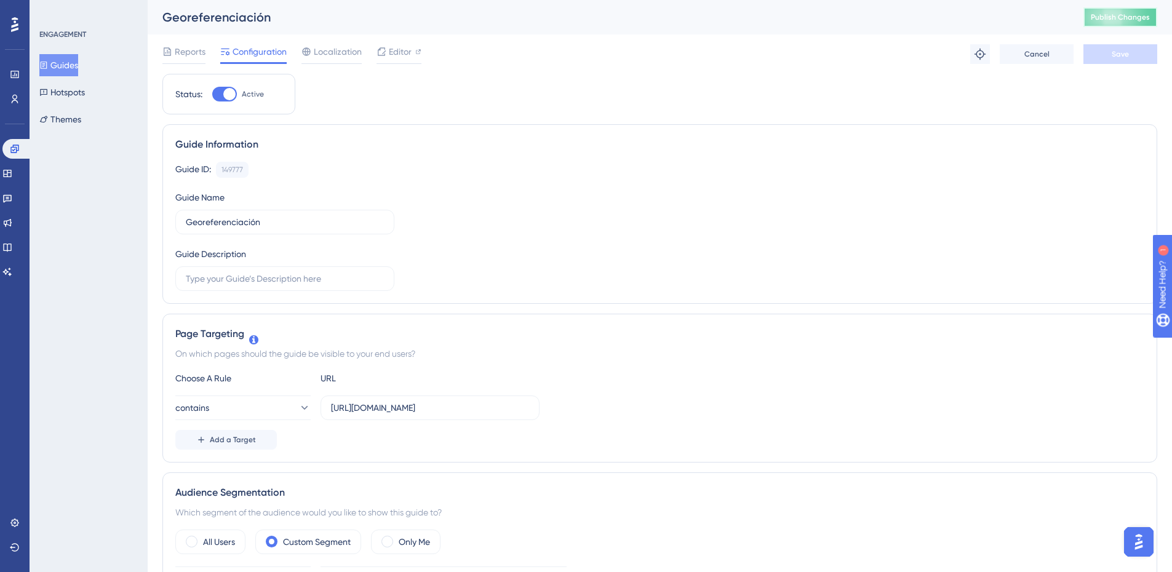
click at [1118, 15] on span "Publish Changes" at bounding box center [1120, 17] width 59 height 10
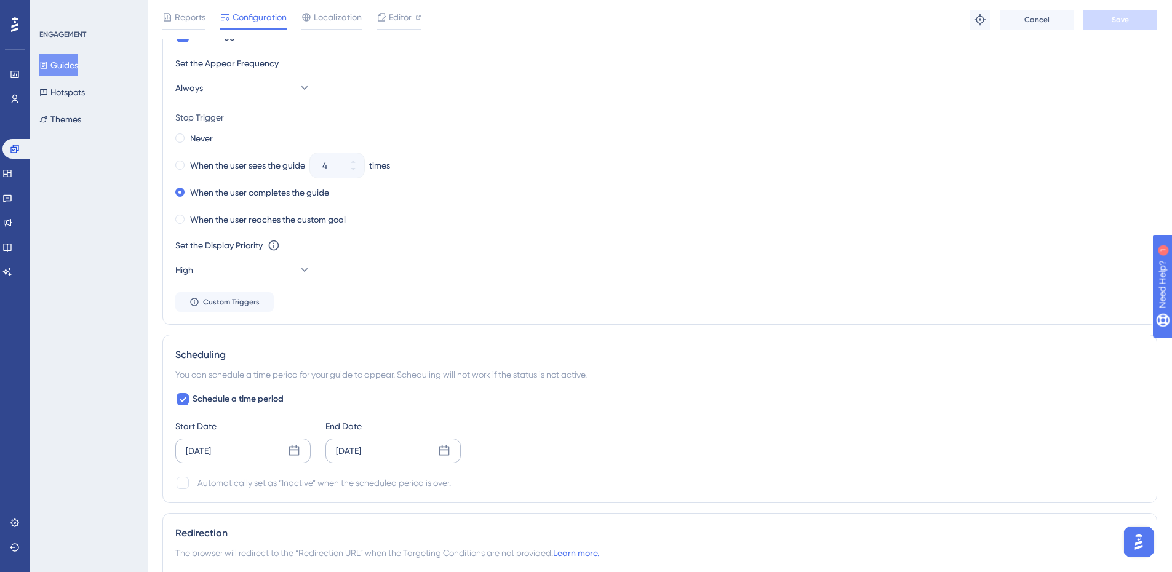
scroll to position [492, 0]
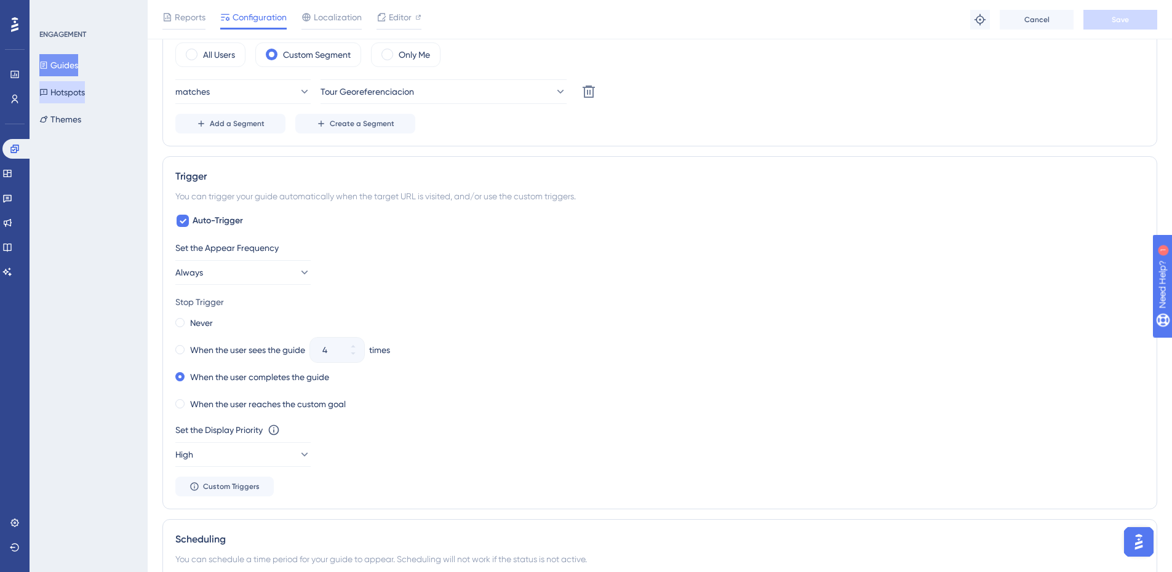
click at [47, 90] on icon at bounding box center [43, 92] width 7 height 7
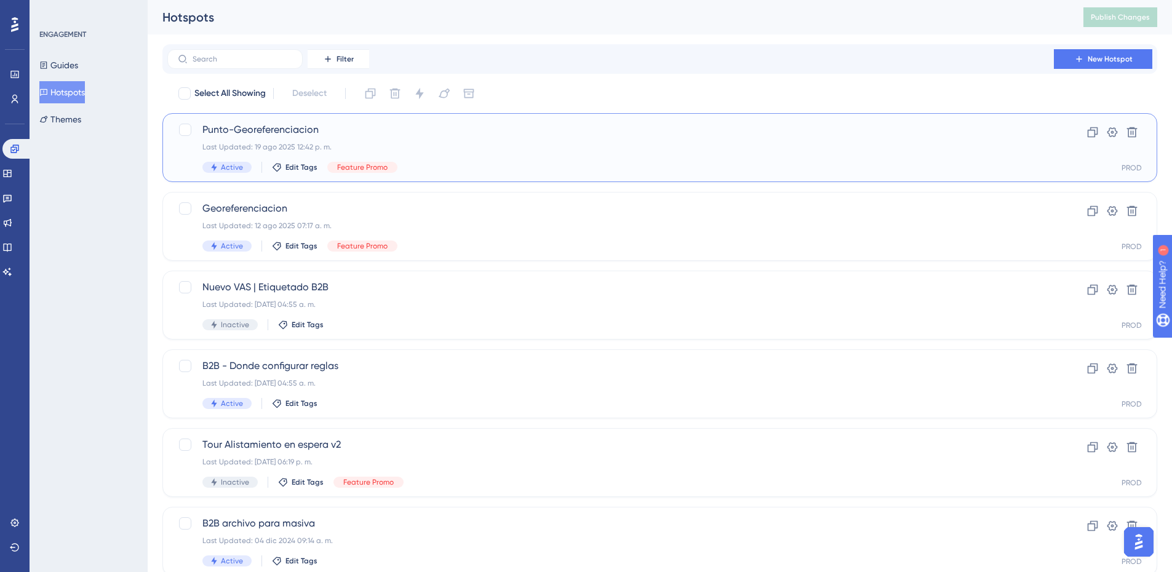
click at [440, 145] on div "Last Updated: 19 ago 2025 12:42 p. m." at bounding box center [610, 147] width 817 height 10
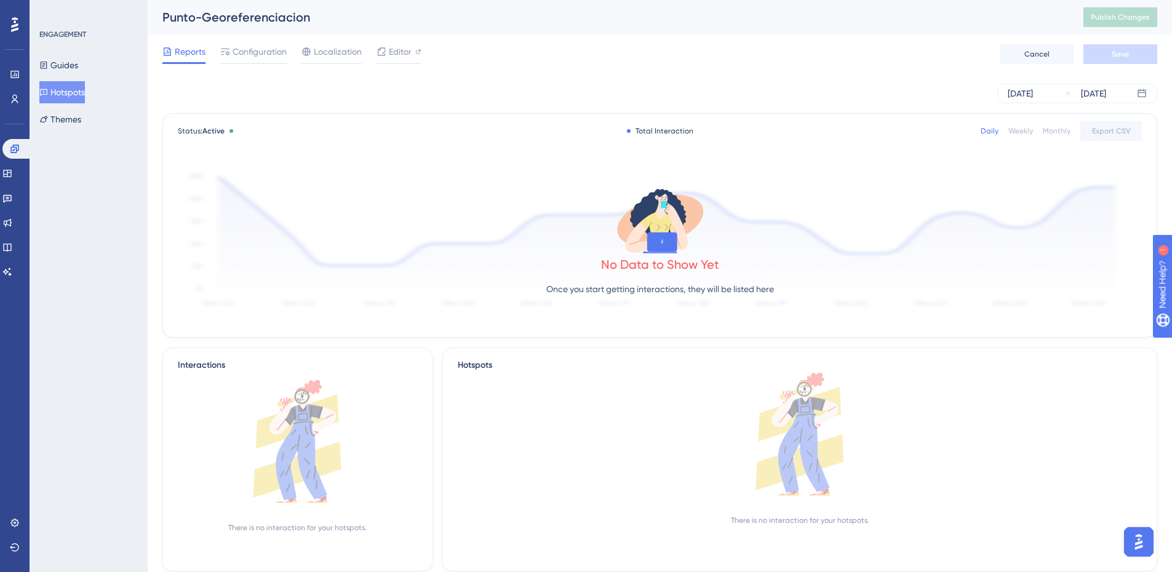
click at [77, 94] on button "Hotspots" at bounding box center [62, 92] width 46 height 22
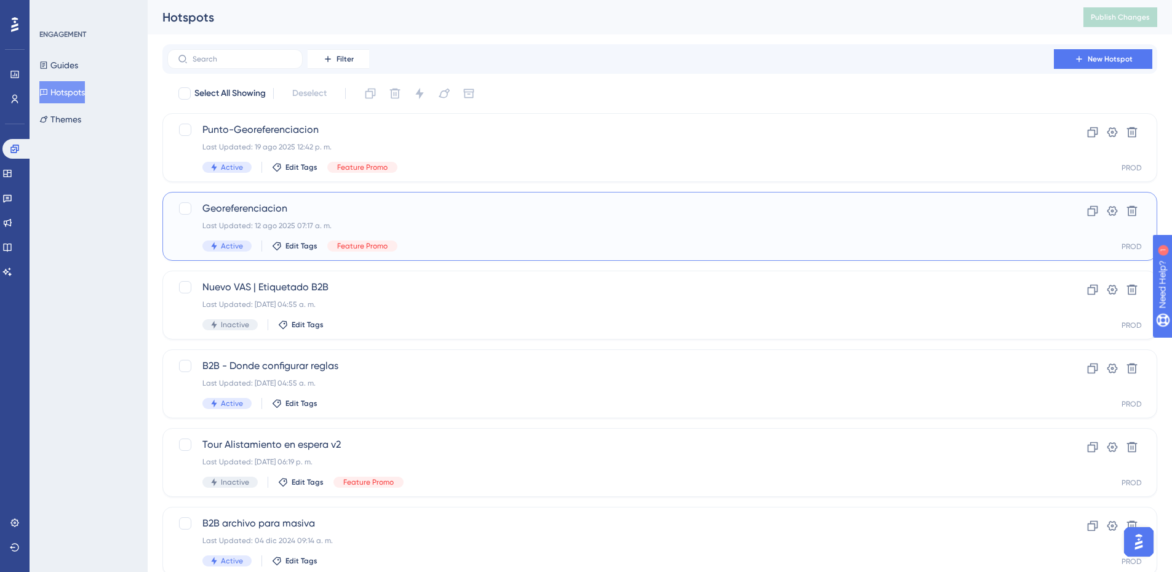
click at [310, 221] on div "Last Updated: 12 ago 2025 07:17 a. m." at bounding box center [610, 226] width 817 height 10
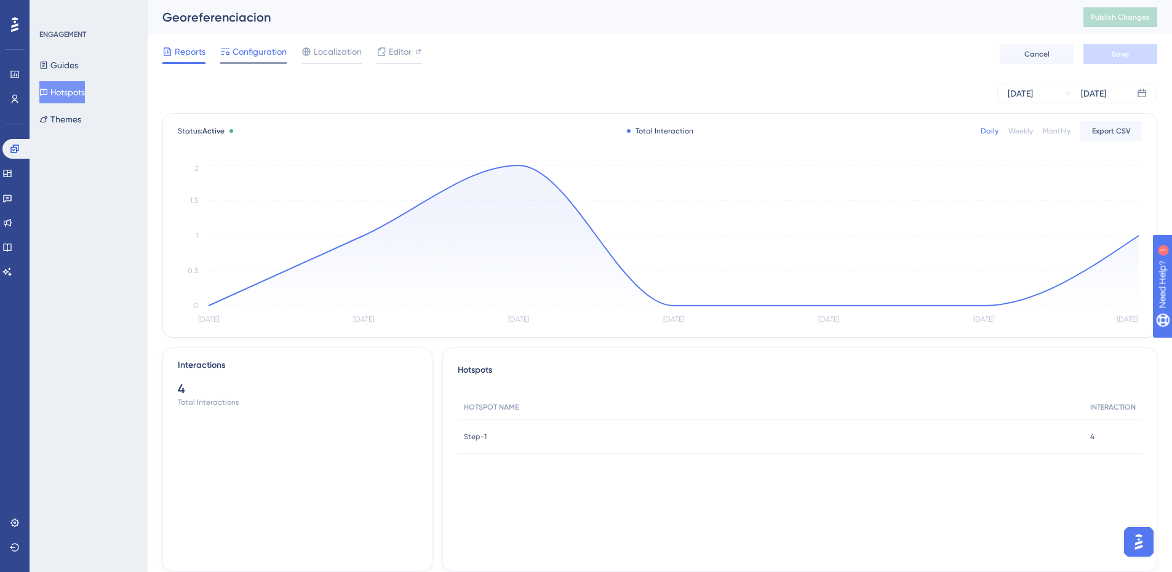
click at [241, 50] on span "Configuration" at bounding box center [260, 51] width 54 height 15
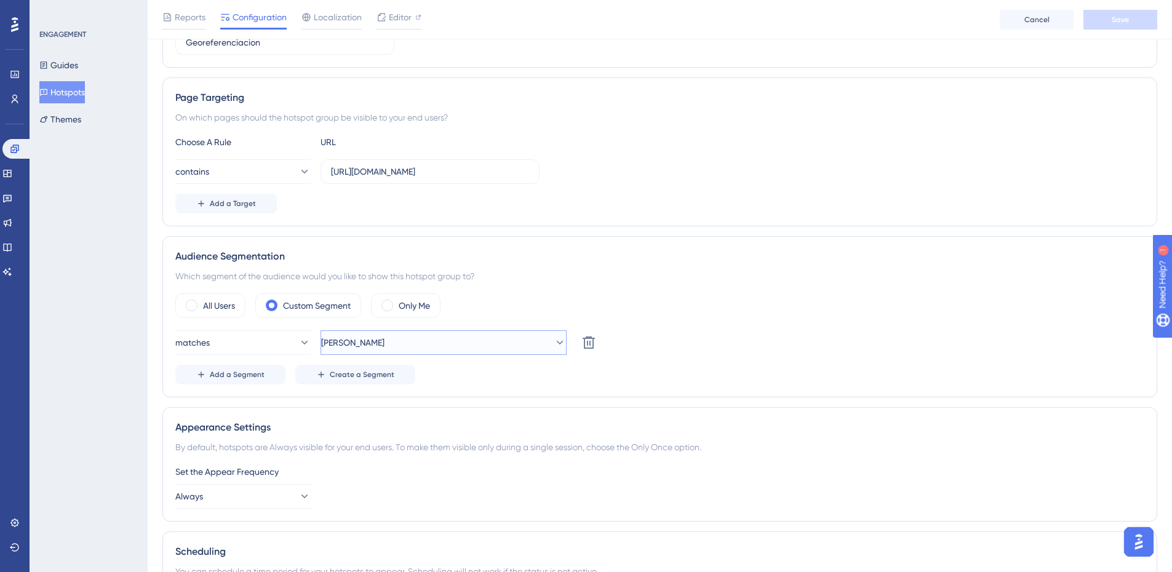
click at [337, 335] on span "Alex" at bounding box center [352, 342] width 63 height 15
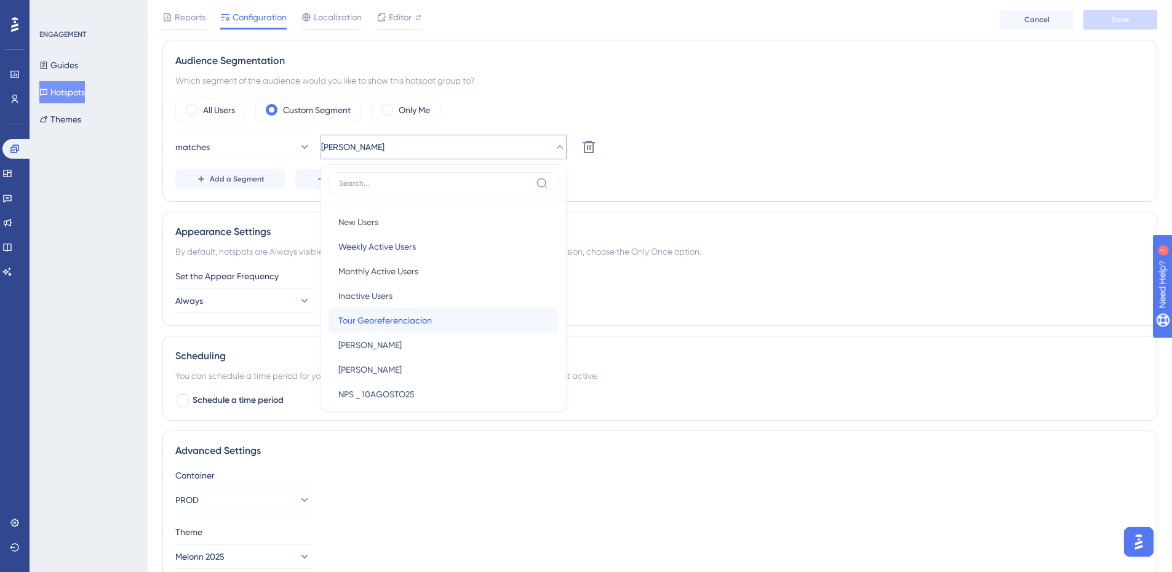
click at [353, 326] on span "Tour Georeferenciacion" at bounding box center [385, 320] width 94 height 15
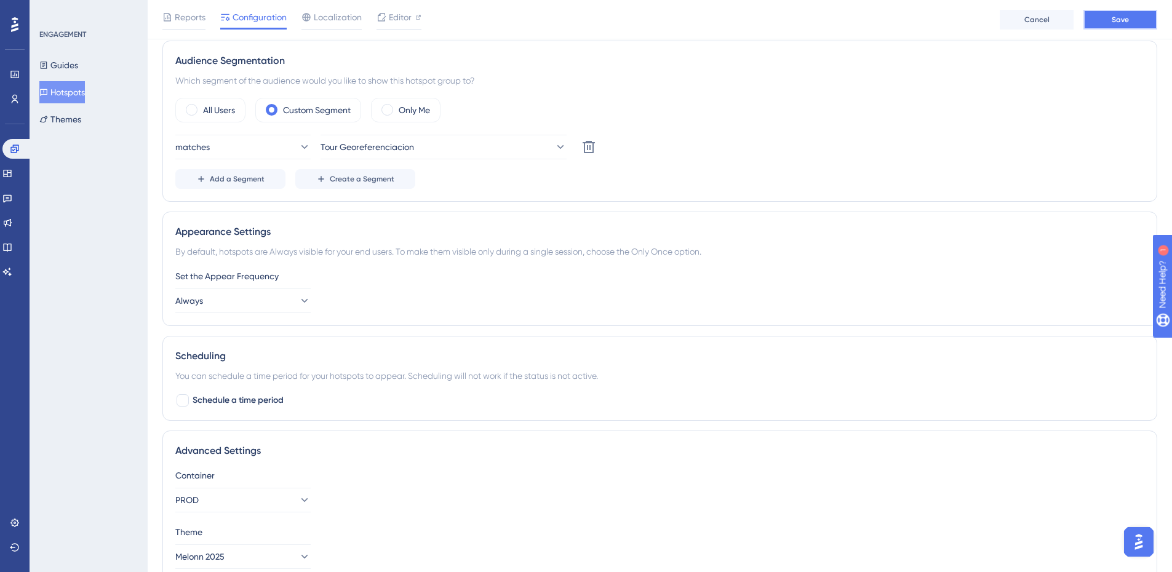
click at [1118, 10] on button "Save" at bounding box center [1121, 20] width 74 height 20
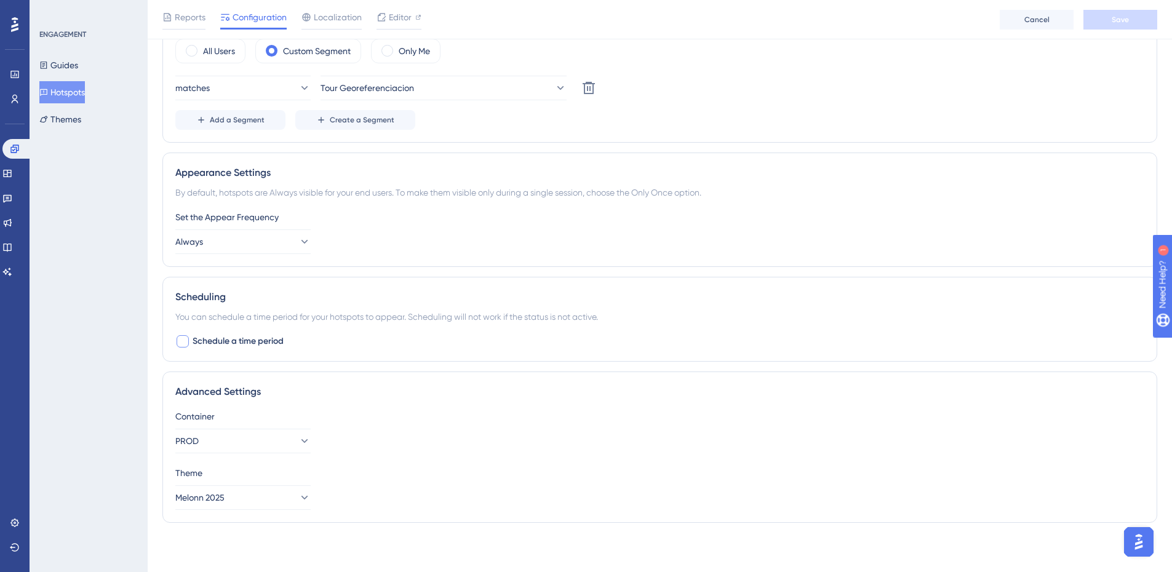
click at [202, 340] on span "Schedule a time period" at bounding box center [238, 341] width 91 height 15
checkbox input "true"
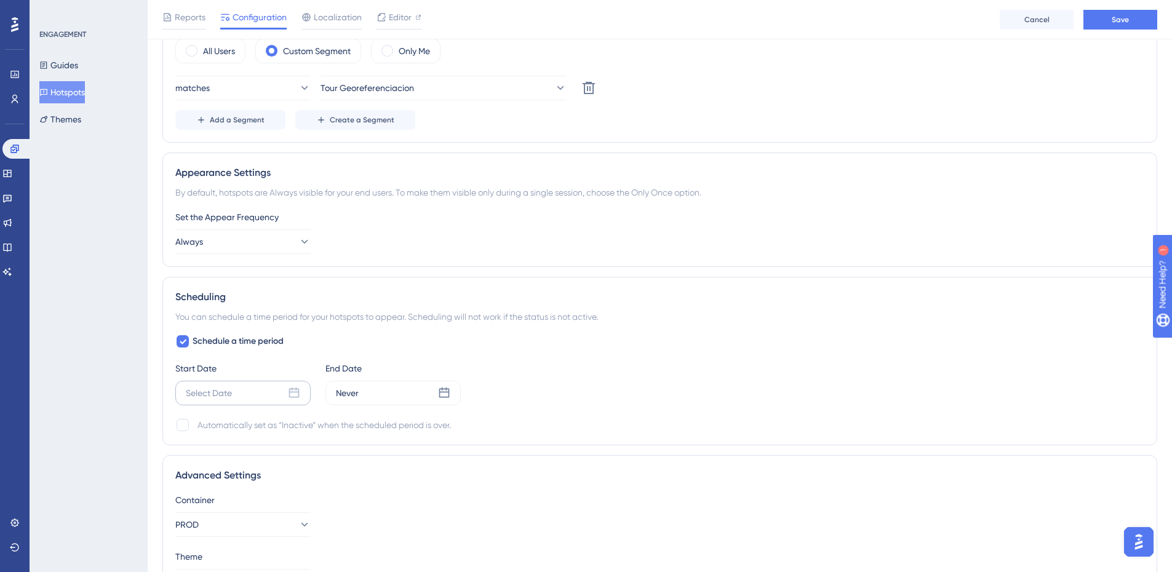
click at [220, 382] on div "Select Date" at bounding box center [242, 393] width 135 height 25
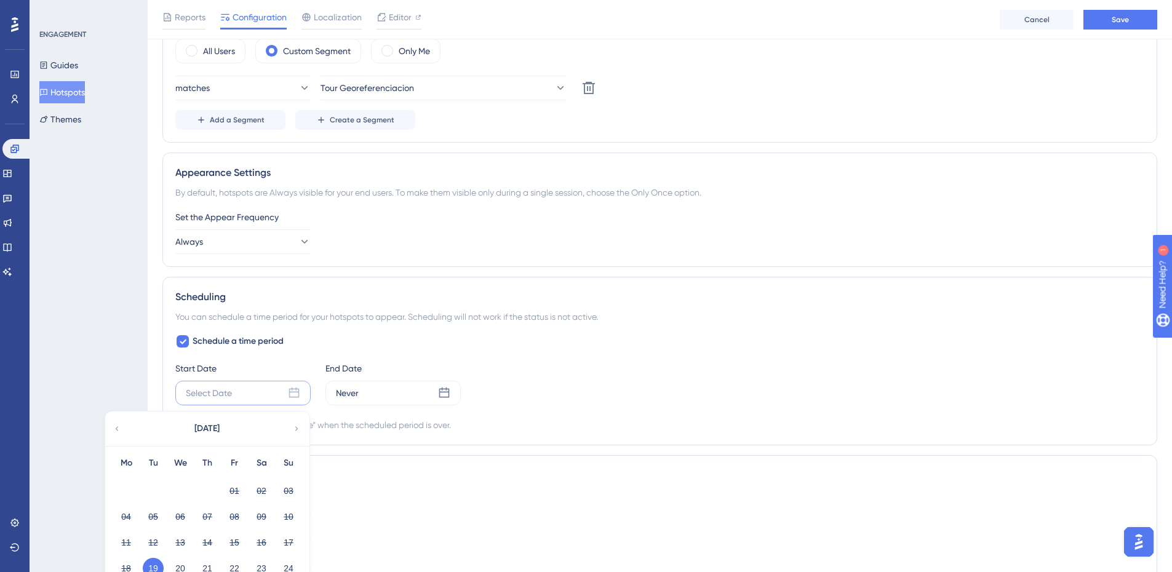
click at [151, 562] on button "19" at bounding box center [153, 568] width 21 height 21
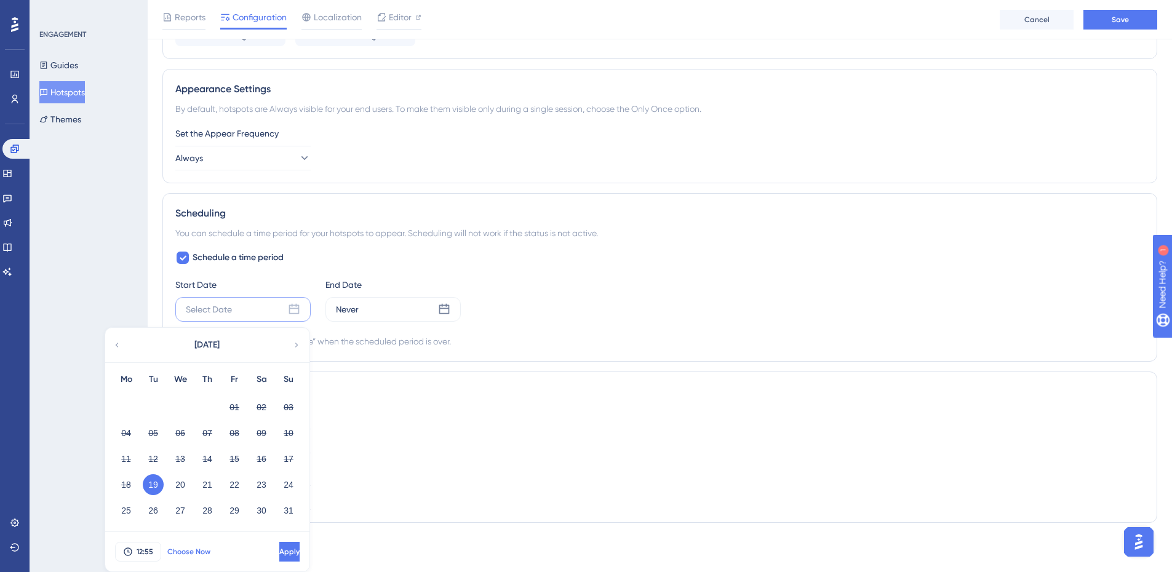
click at [190, 549] on span "Choose Now" at bounding box center [188, 552] width 43 height 10
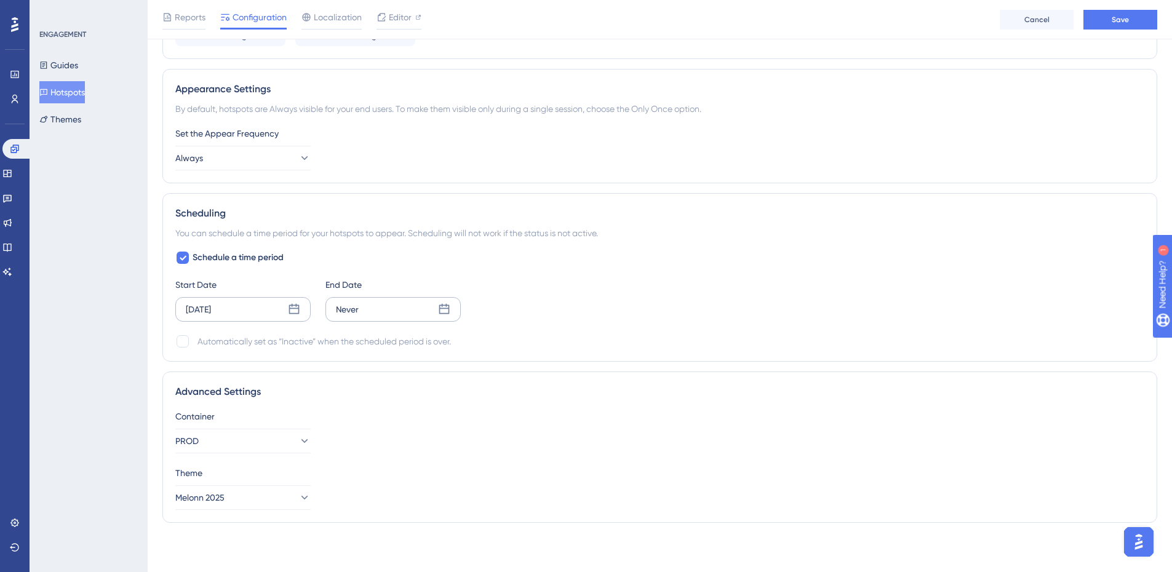
click at [392, 309] on div "Never" at bounding box center [393, 309] width 135 height 25
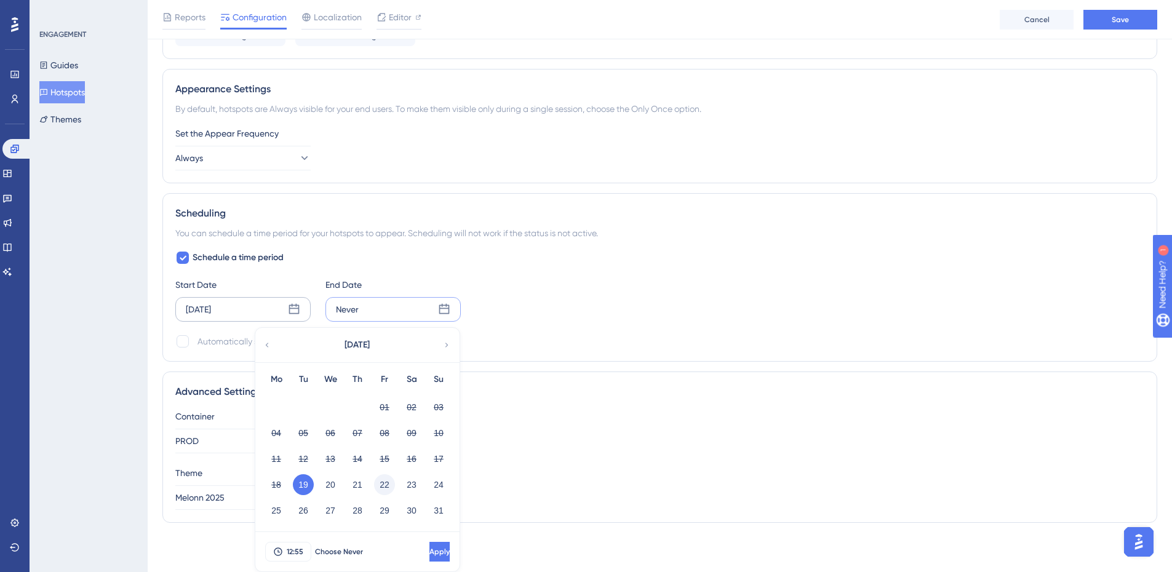
click at [388, 484] on button "22" at bounding box center [384, 484] width 21 height 21
click at [428, 549] on span "Apply" at bounding box center [438, 552] width 20 height 10
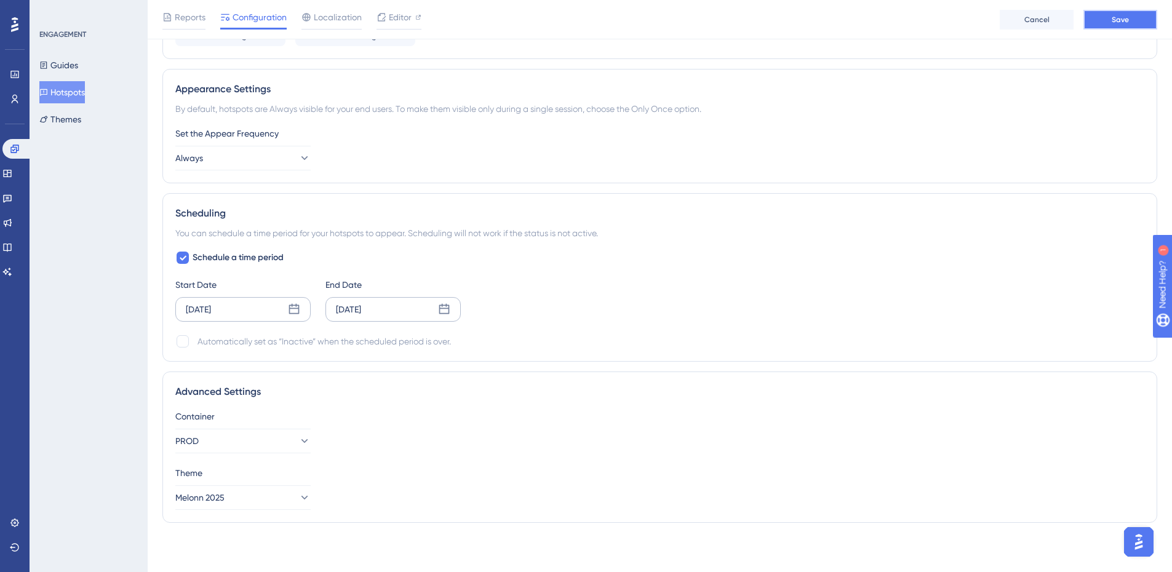
click at [1130, 22] on button "Save" at bounding box center [1121, 20] width 74 height 20
click at [185, 338] on div at bounding box center [183, 341] width 12 height 12
checkbox input "true"
click at [1119, 23] on span "Save" at bounding box center [1120, 20] width 17 height 10
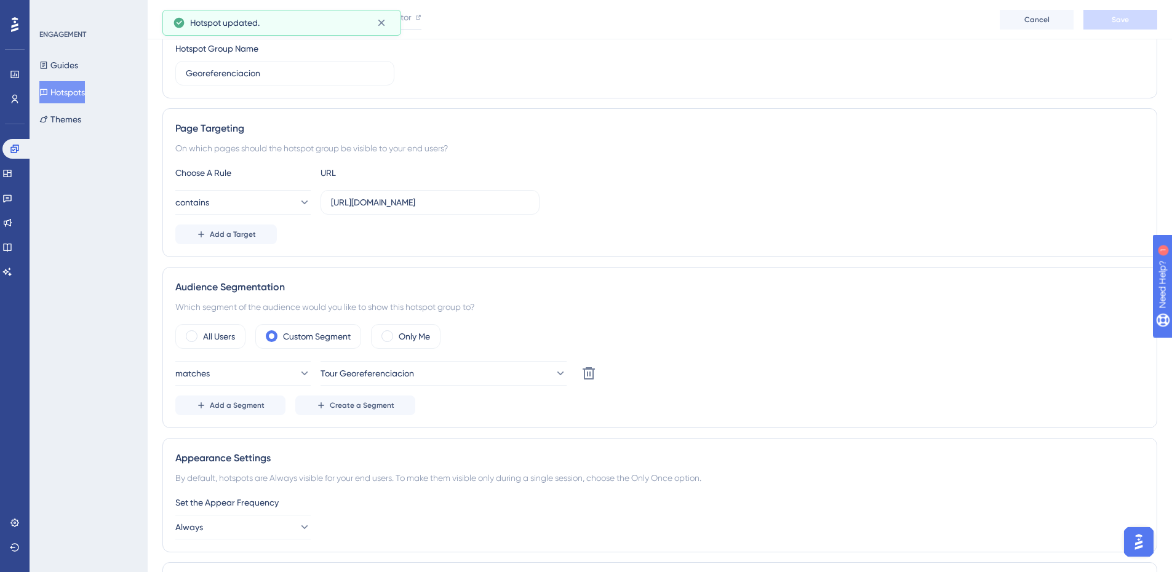
scroll to position [0, 0]
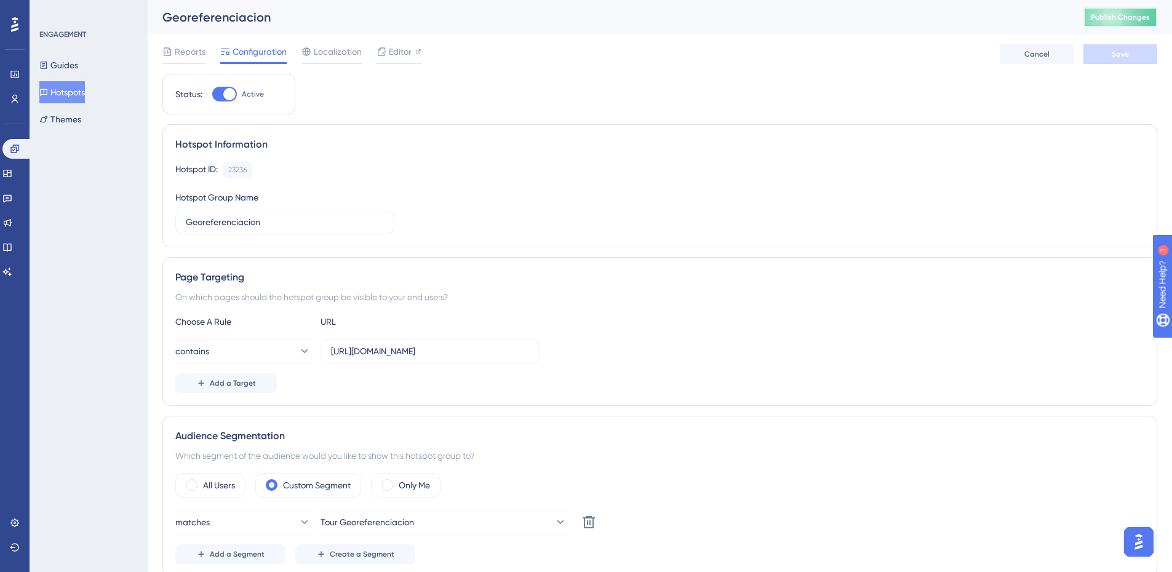
click at [1112, 15] on span "Publish Changes" at bounding box center [1120, 17] width 59 height 10
click at [66, 68] on button "Guides" at bounding box center [58, 65] width 39 height 22
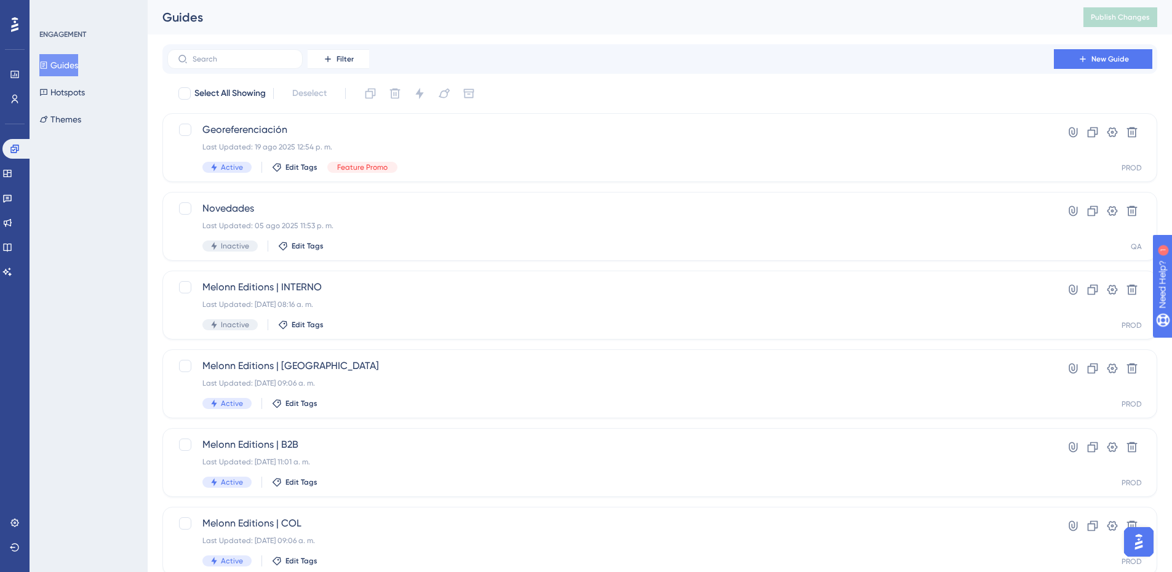
click at [47, 68] on icon at bounding box center [44, 65] width 7 height 7
drag, startPoint x: 76, startPoint y: 65, endPoint x: 169, endPoint y: 68, distance: 92.3
click at [76, 65] on button "Guides" at bounding box center [58, 65] width 39 height 22
click at [14, 143] on link at bounding box center [17, 149] width 30 height 20
click at [512, 151] on div "Last Updated: 19 ago 2025 12:54 p. m." at bounding box center [610, 147] width 817 height 10
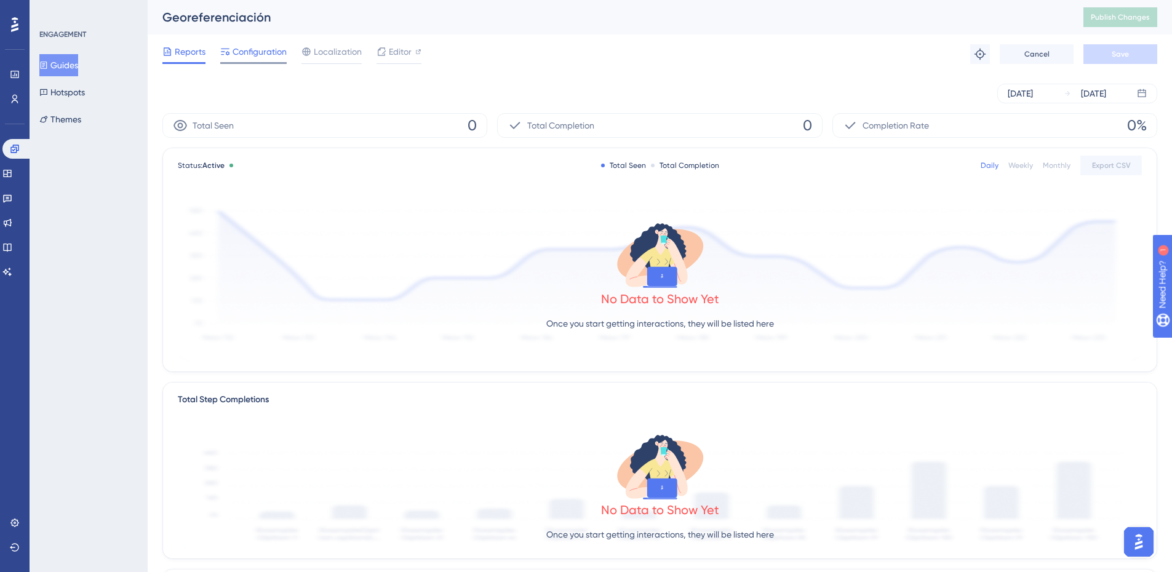
click at [262, 58] on span "Configuration" at bounding box center [260, 51] width 54 height 15
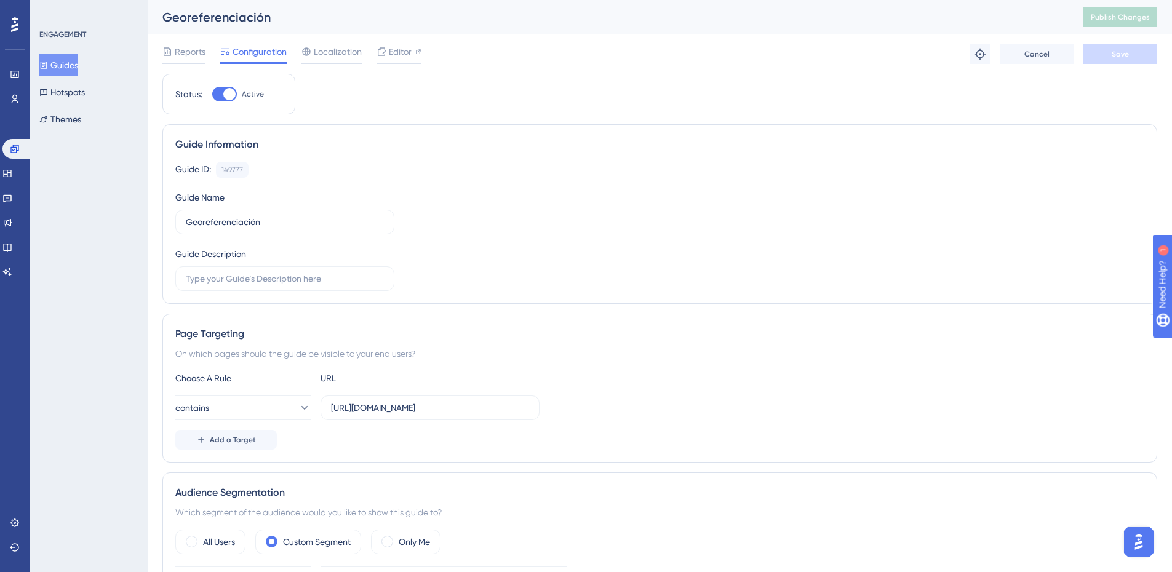
scroll to position [246, 0]
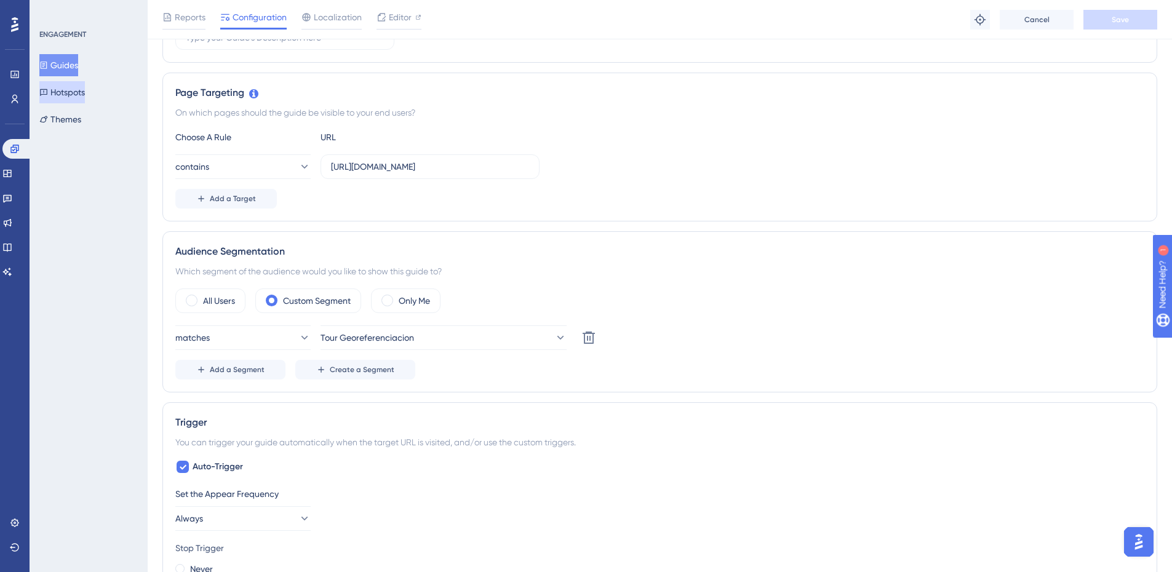
click at [62, 96] on button "Hotspots" at bounding box center [62, 92] width 46 height 22
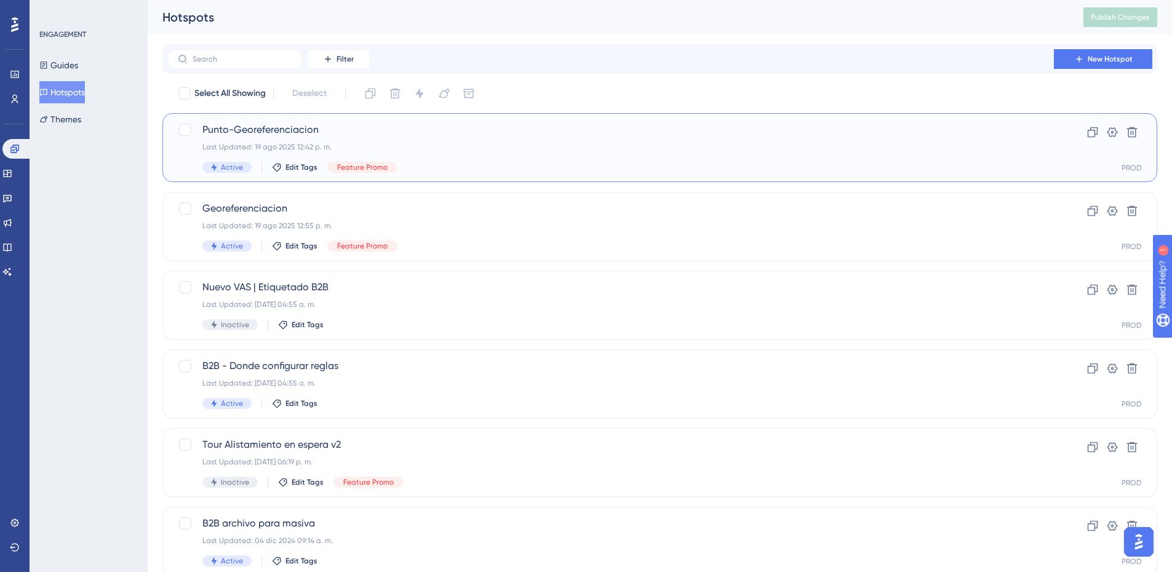
click at [463, 132] on span "Punto-Georeferenciacion" at bounding box center [610, 129] width 817 height 15
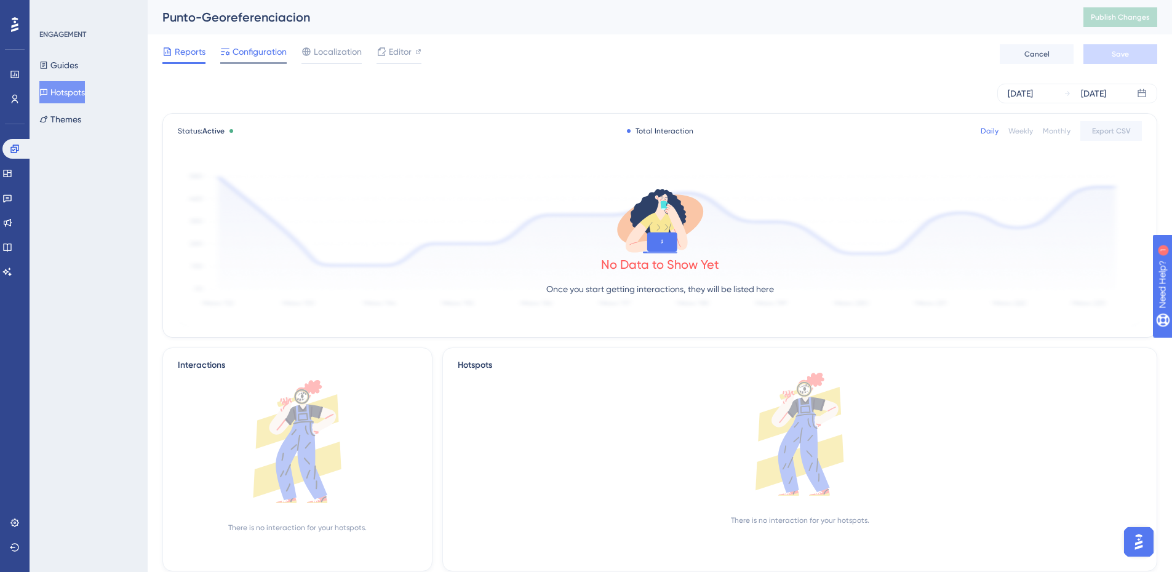
click at [236, 54] on span "Configuration" at bounding box center [260, 51] width 54 height 15
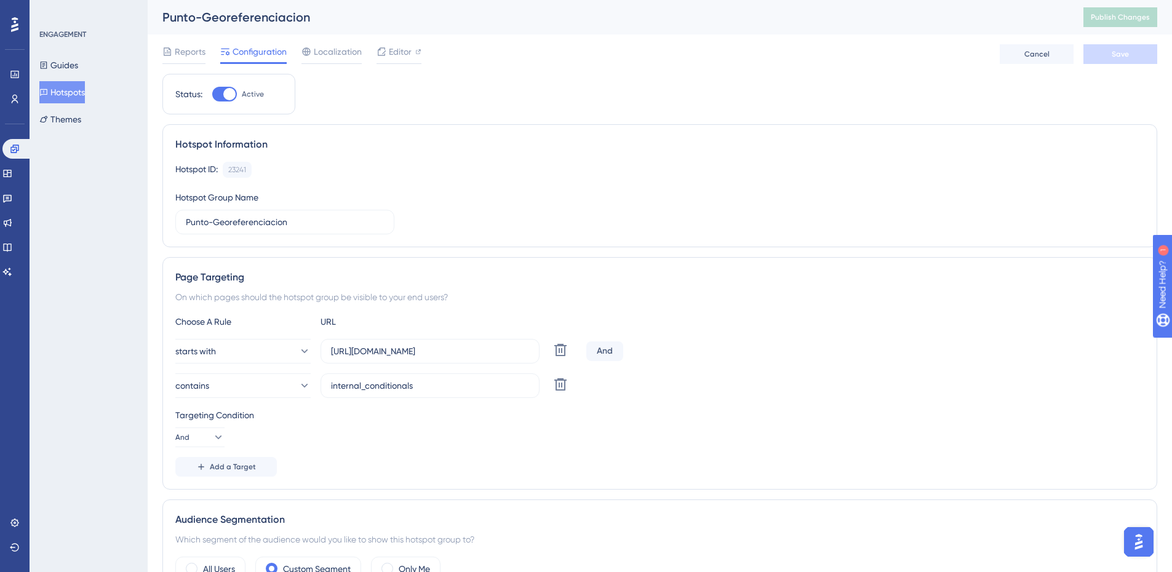
scroll to position [185, 0]
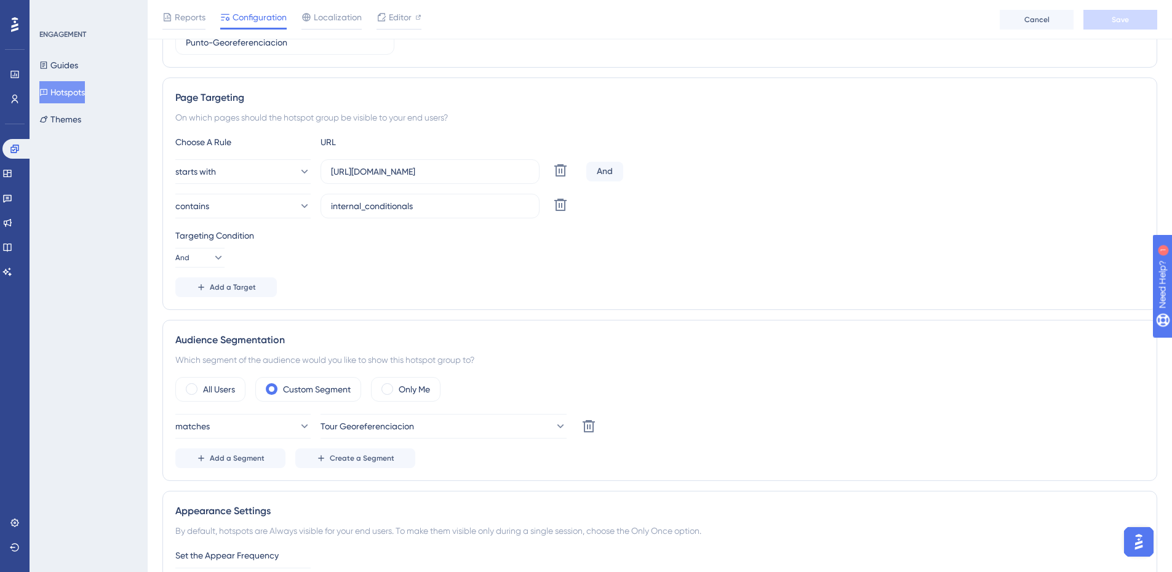
click at [62, 96] on button "Hotspots" at bounding box center [62, 92] width 46 height 22
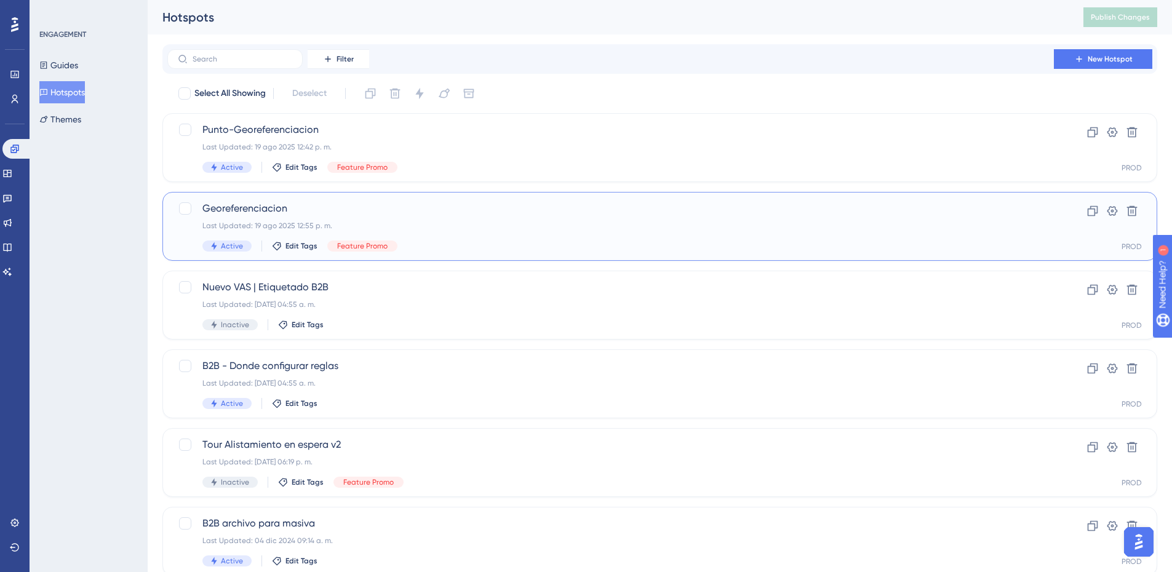
click at [456, 212] on span "Georeferenciacion" at bounding box center [610, 208] width 817 height 15
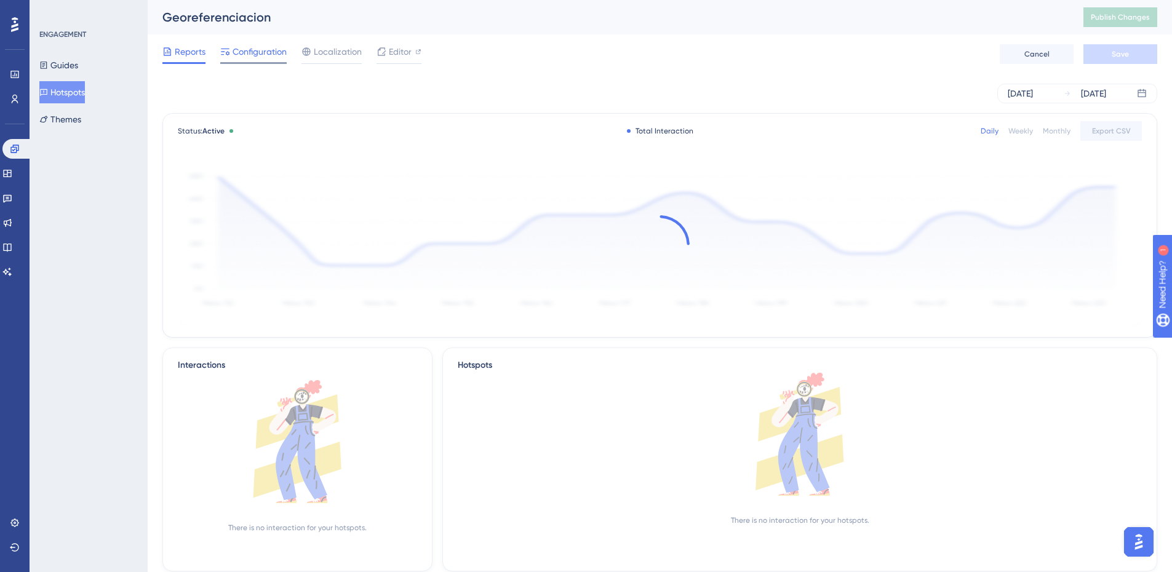
click at [264, 49] on span "Configuration" at bounding box center [260, 51] width 54 height 15
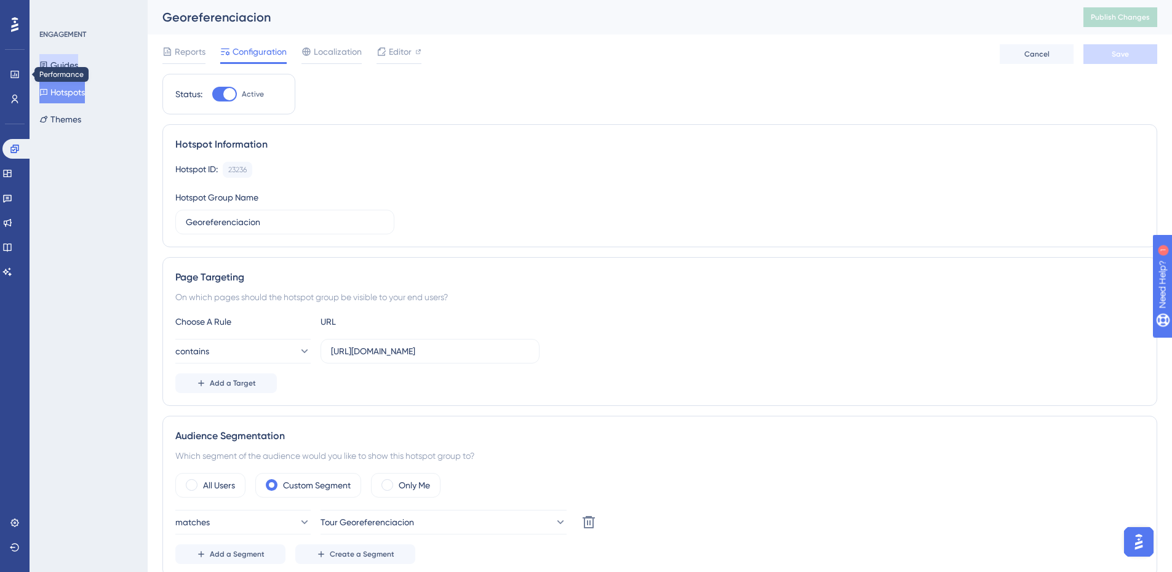
click at [61, 66] on button "Guides" at bounding box center [58, 65] width 39 height 22
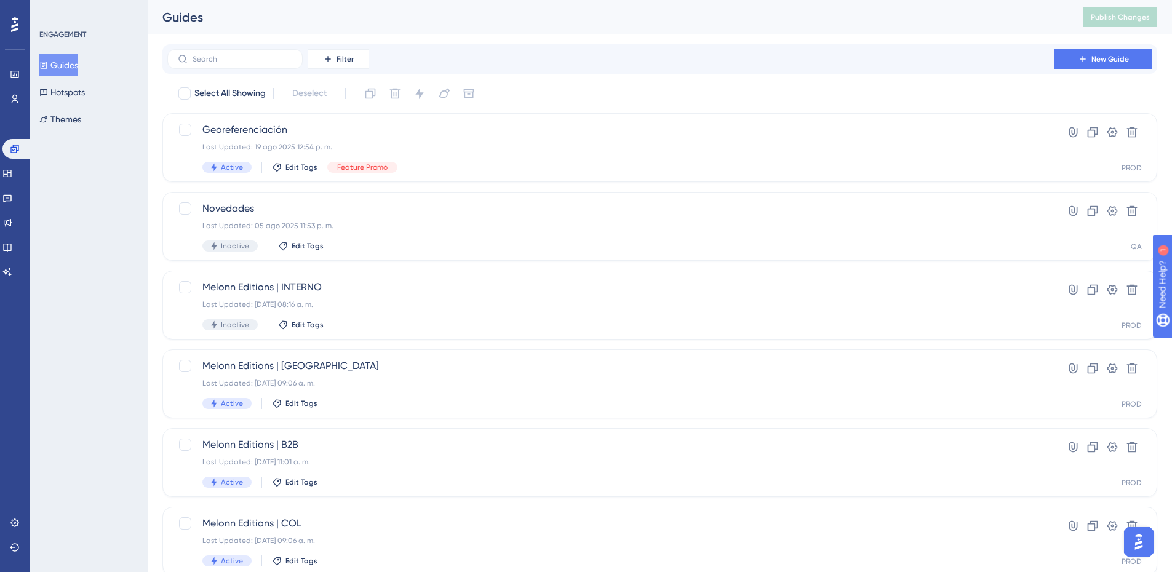
click at [57, 66] on button "Guides" at bounding box center [58, 65] width 39 height 22
click at [10, 145] on icon at bounding box center [15, 149] width 10 height 10
